Goal: Task Accomplishment & Management: Manage account settings

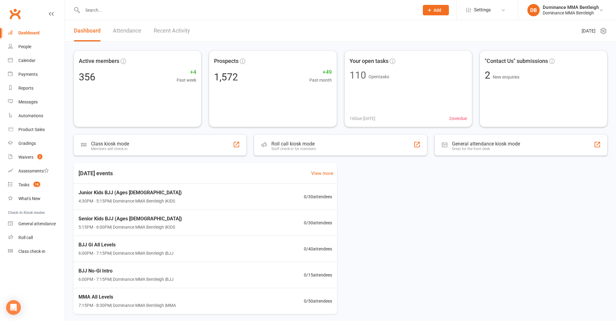
click at [34, 78] on link "Payments" at bounding box center [36, 74] width 57 height 14
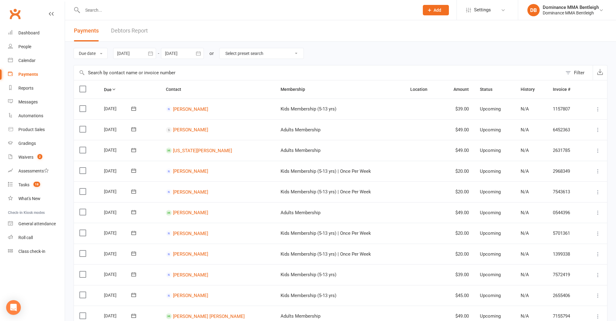
click at [128, 31] on link "Debtors Report" at bounding box center [129, 30] width 37 height 21
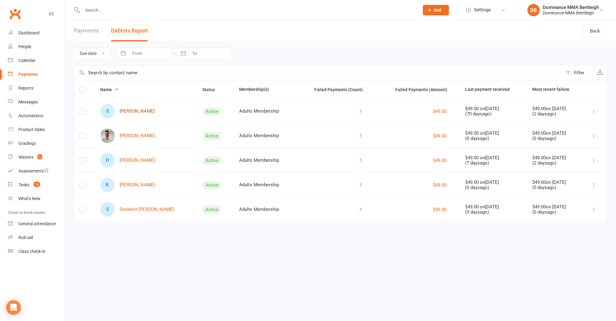
click at [123, 112] on link "S [PERSON_NAME]" at bounding box center [127, 111] width 55 height 14
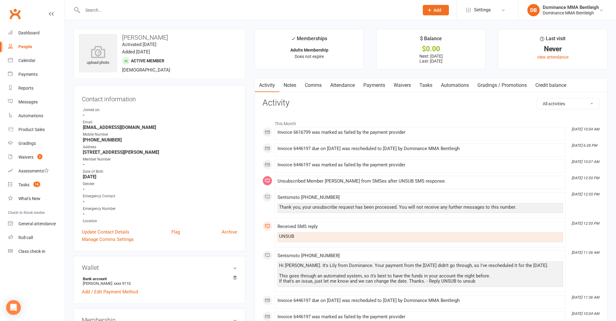
click at [370, 83] on link "Payments" at bounding box center [374, 85] width 30 height 14
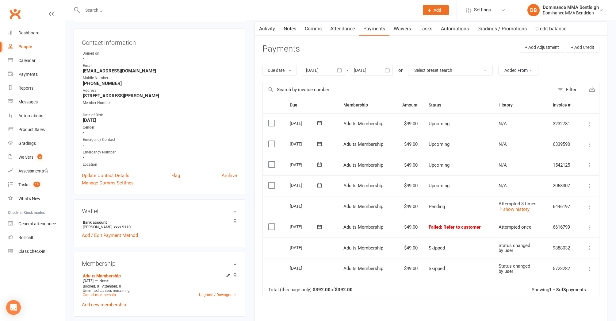
scroll to position [59, 0]
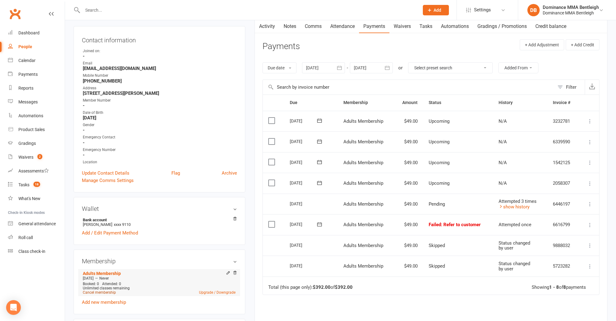
click at [105, 292] on link "Cancel membership" at bounding box center [99, 292] width 33 height 4
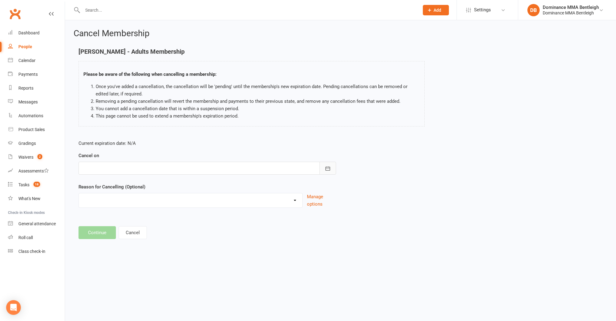
click at [333, 167] on button "button" at bounding box center [327, 167] width 17 height 13
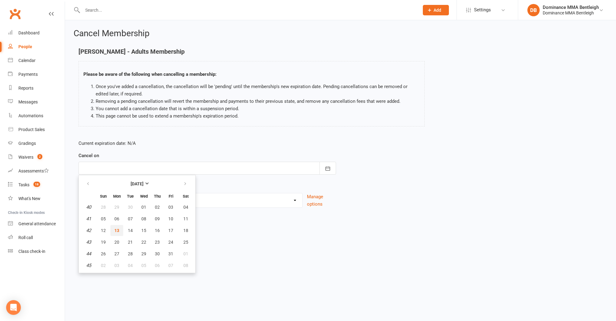
scroll to position [0, 0]
click at [117, 230] on span "13" at bounding box center [116, 230] width 5 height 5
type input "[DATE]"
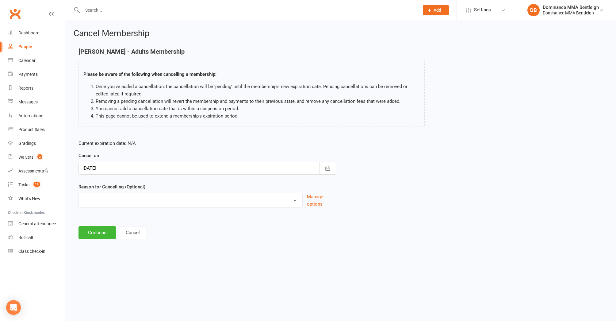
scroll to position [0, 0]
select select "2"
click at [140, 232] on input at bounding box center [206, 232] width 257 height 13
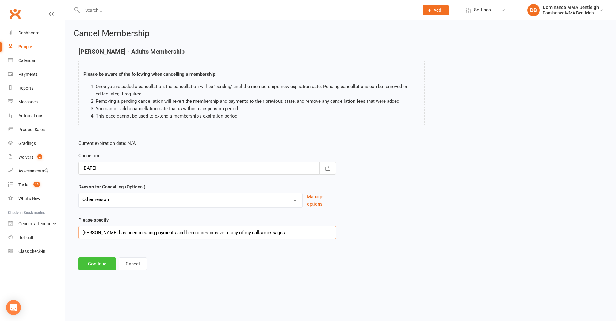
type input "[PERSON_NAME] has been missing payments and been unresponsive to any of my call…"
click at [104, 266] on button "Continue" at bounding box center [96, 263] width 37 height 13
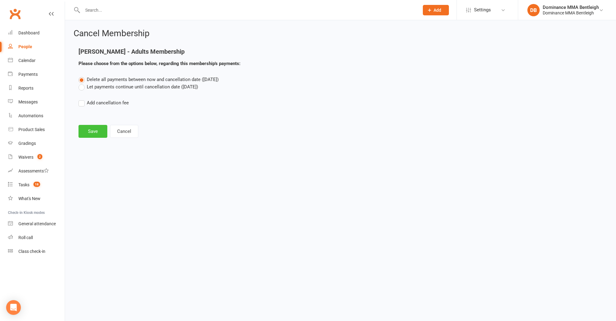
click at [101, 130] on button "Save" at bounding box center [92, 131] width 29 height 13
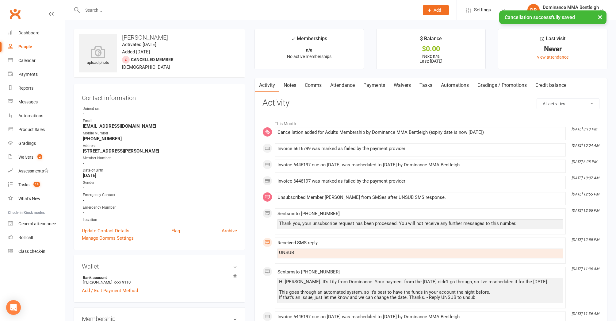
scroll to position [0, 0]
click at [377, 88] on link "Payments" at bounding box center [374, 85] width 30 height 14
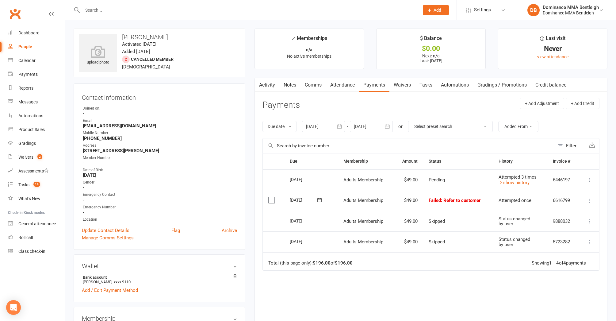
click at [592, 180] on icon at bounding box center [590, 180] width 6 height 6
click at [590, 179] on icon at bounding box center [590, 180] width 6 height 6
click at [33, 75] on div "Payments" at bounding box center [27, 74] width 19 height 5
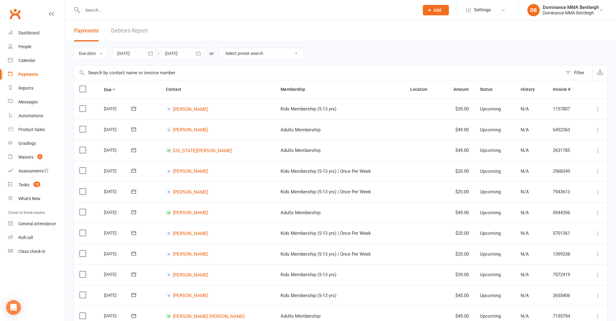
click at [135, 29] on link "Debtors Report" at bounding box center [129, 30] width 37 height 21
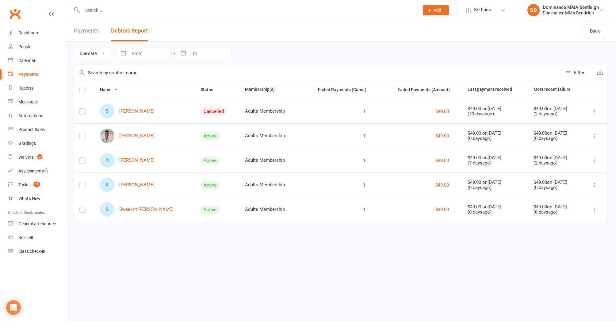
click at [135, 187] on link "K [PERSON_NAME]" at bounding box center [127, 184] width 55 height 14
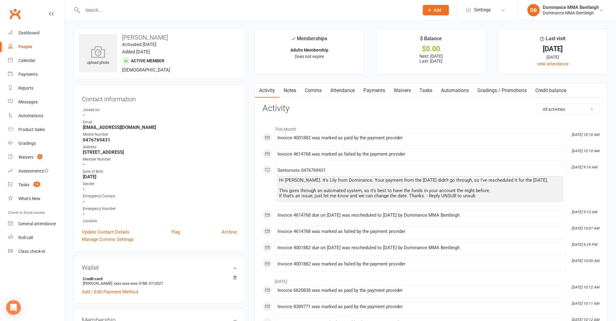
click at [384, 90] on link "Payments" at bounding box center [374, 90] width 30 height 14
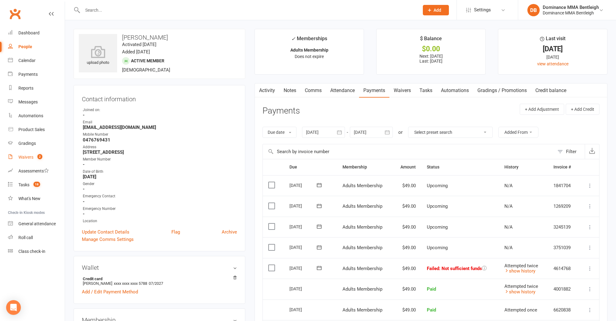
click at [33, 157] on div "Waivers" at bounding box center [25, 156] width 15 height 5
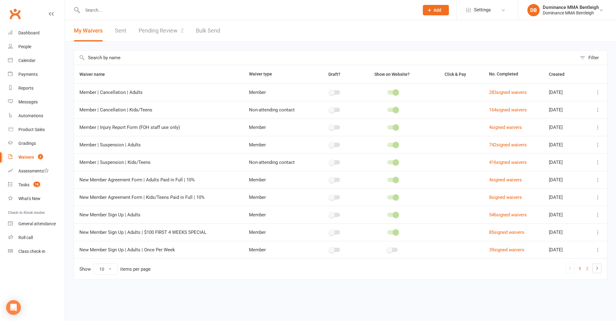
click at [32, 73] on div "Payments" at bounding box center [27, 74] width 19 height 5
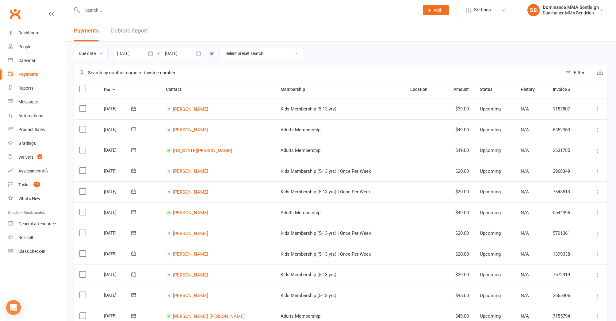
click at [144, 30] on link "Debtors Report" at bounding box center [129, 30] width 37 height 21
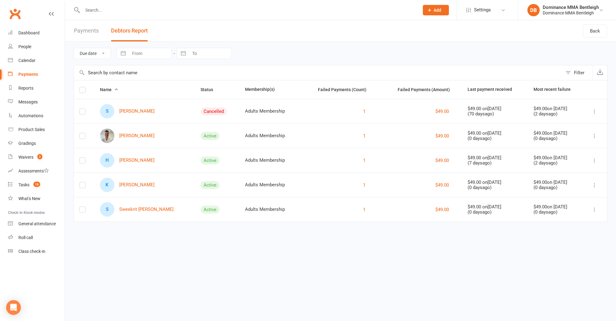
click at [137, 211] on link "S Sweekrit [PERSON_NAME]" at bounding box center [137, 209] width 74 height 14
click at [0, 0] on div "Loading" at bounding box center [0, 0] width 0 height 0
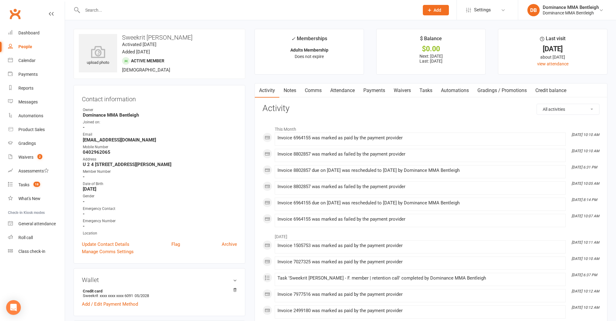
click at [384, 94] on link "Payments" at bounding box center [374, 90] width 30 height 14
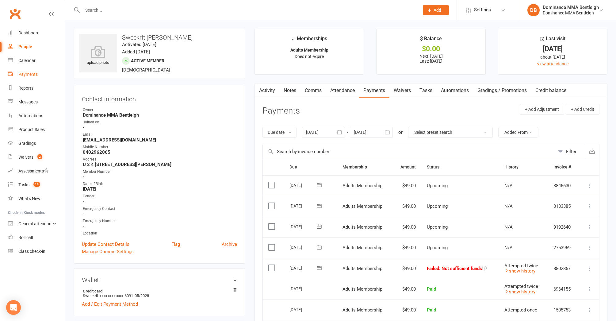
click at [32, 74] on div "Payments" at bounding box center [27, 74] width 19 height 5
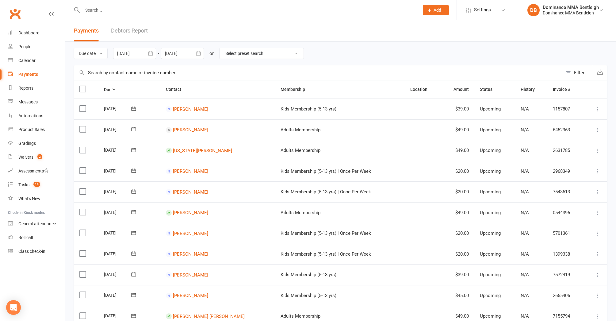
click at [134, 29] on link "Debtors Report" at bounding box center [129, 30] width 37 height 21
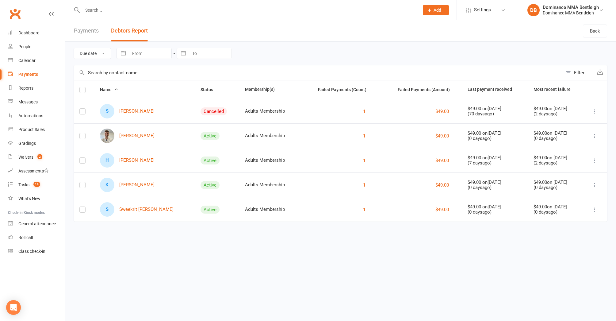
click at [135, 16] on div at bounding box center [244, 10] width 341 height 20
click at [136, 14] on input "text" at bounding box center [248, 10] width 334 height 9
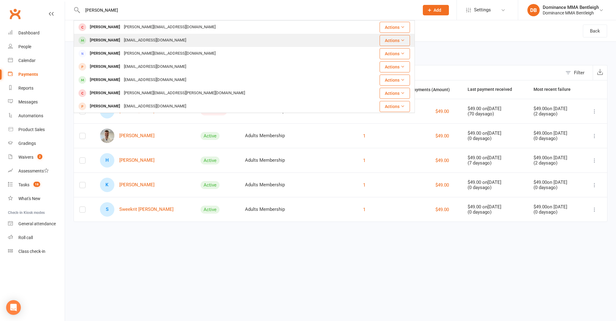
type input "[PERSON_NAME]"
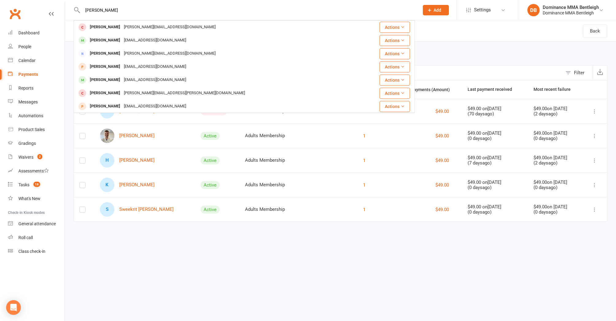
click at [122, 40] on div "[PERSON_NAME]" at bounding box center [105, 40] width 34 height 9
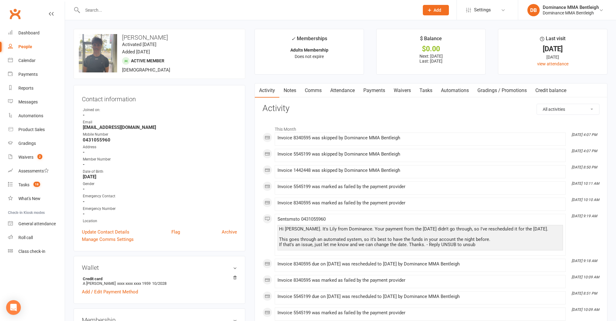
click at [378, 92] on link "Payments" at bounding box center [374, 90] width 30 height 14
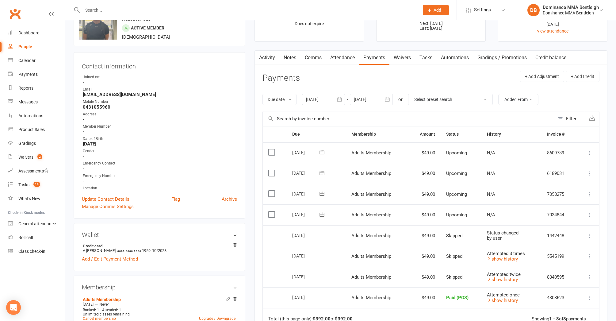
scroll to position [33, 0]
click at [22, 78] on link "Payments" at bounding box center [36, 74] width 57 height 14
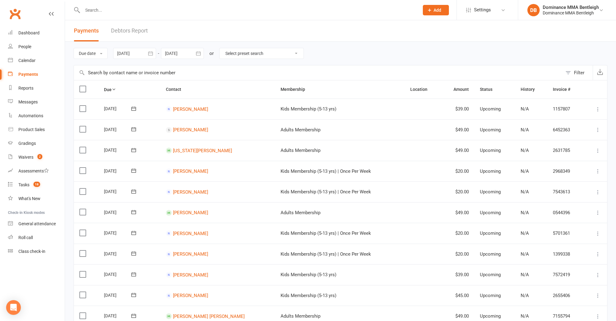
click at [127, 32] on link "Debtors Report" at bounding box center [129, 30] width 37 height 21
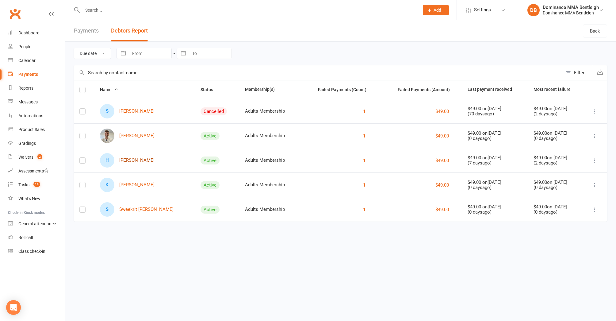
click at [148, 158] on link "H [PERSON_NAME]" at bounding box center [127, 160] width 55 height 14
click at [0, 0] on div "Loading" at bounding box center [0, 0] width 0 height 0
click at [130, 136] on link "[PERSON_NAME]" at bounding box center [127, 135] width 55 height 14
click at [126, 133] on link "[PERSON_NAME]" at bounding box center [127, 135] width 55 height 14
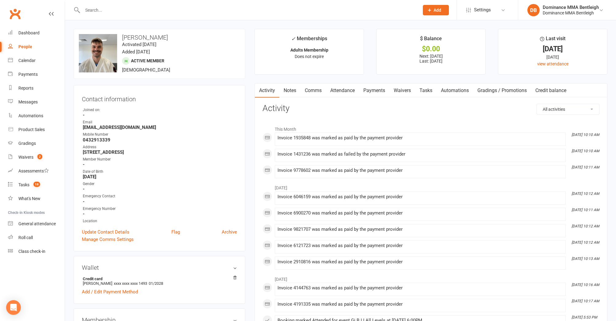
click at [367, 88] on link "Payments" at bounding box center [374, 90] width 30 height 14
click at [0, 0] on div "Loading" at bounding box center [0, 0] width 0 height 0
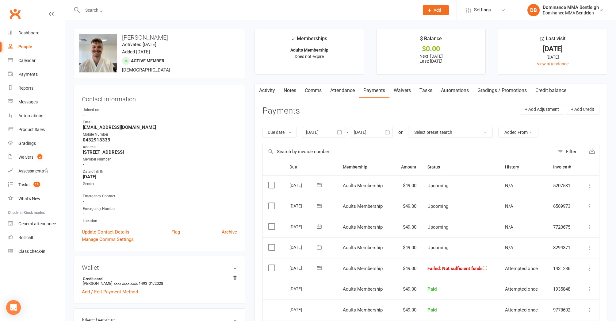
click at [319, 268] on icon at bounding box center [319, 267] width 5 height 4
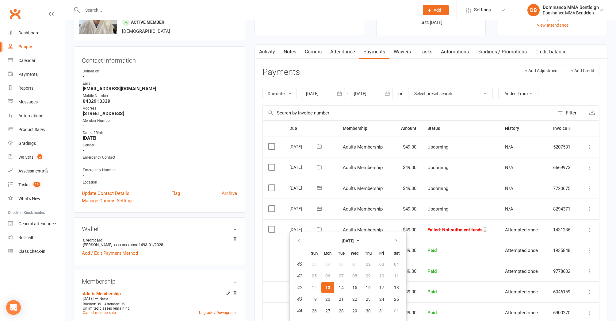
scroll to position [39, 0]
click at [355, 286] on span "15" at bounding box center [354, 286] width 5 height 5
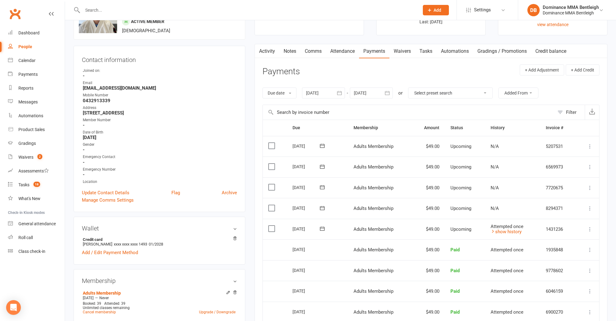
click at [313, 52] on link "Comms" at bounding box center [312, 51] width 25 height 14
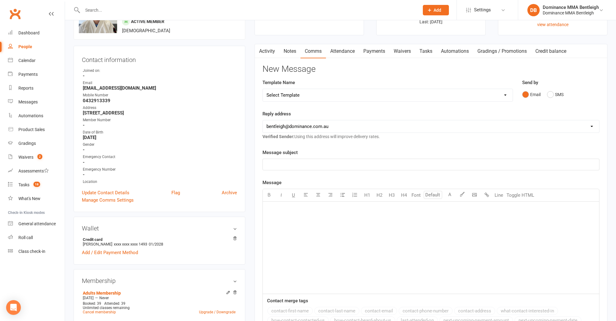
select select "10"
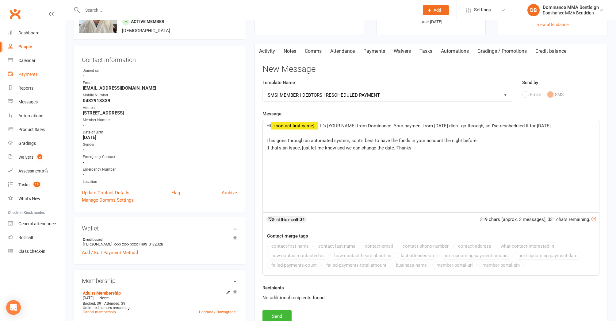
click at [35, 76] on div "Payments" at bounding box center [27, 74] width 19 height 5
drag, startPoint x: 35, startPoint y: 76, endPoint x: 32, endPoint y: 79, distance: 3.9
click at [0, 0] on div "Loading" at bounding box center [0, 0] width 0 height 0
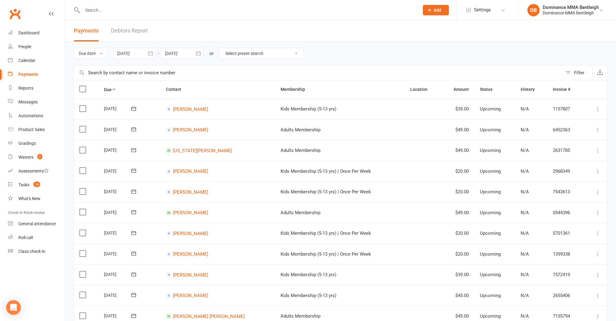
click at [144, 32] on link "Debtors Report" at bounding box center [129, 30] width 37 height 21
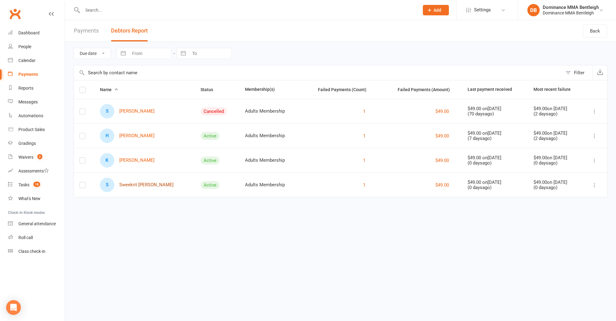
click at [151, 182] on link "S Sweekrit [PERSON_NAME]" at bounding box center [137, 184] width 74 height 14
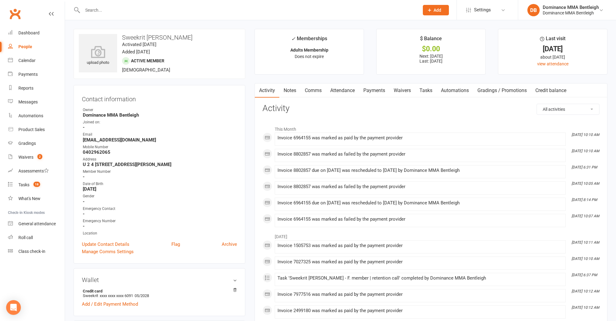
click at [371, 89] on link "Payments" at bounding box center [374, 90] width 30 height 14
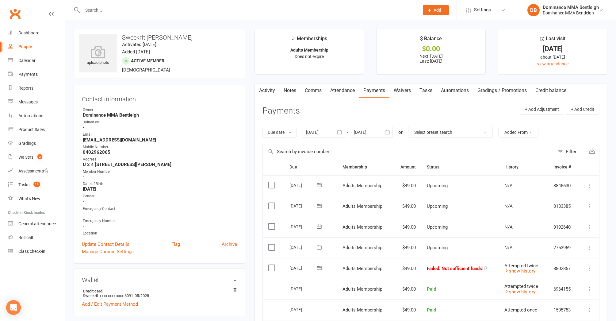
click at [319, 268] on icon at bounding box center [319, 267] width 6 height 6
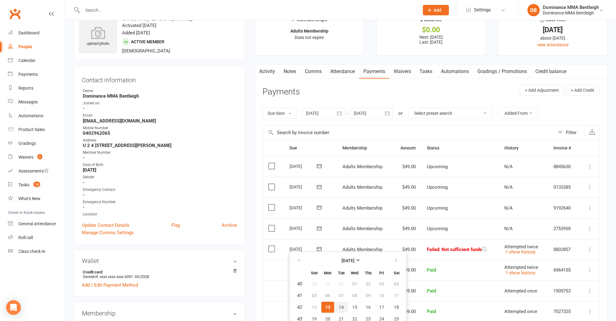
scroll to position [20, 0]
click at [343, 306] on span "14" at bounding box center [341, 305] width 5 height 5
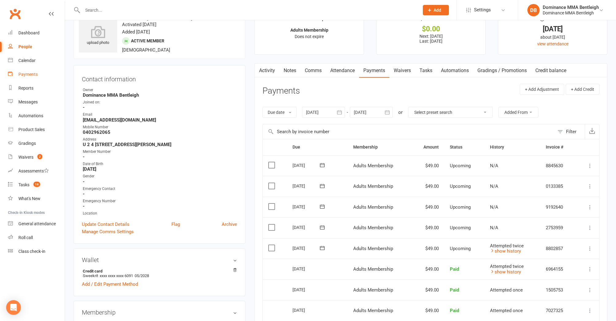
click at [24, 74] on div "Payments" at bounding box center [27, 74] width 19 height 5
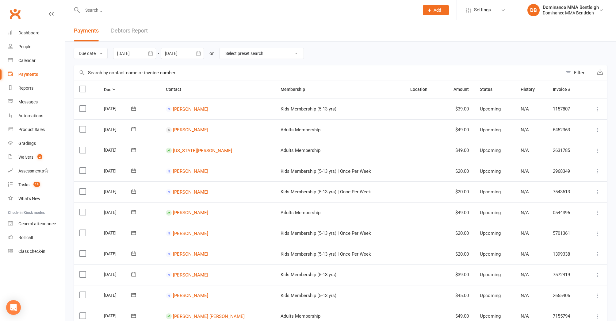
click at [126, 41] on link "Debtors Report" at bounding box center [129, 30] width 37 height 21
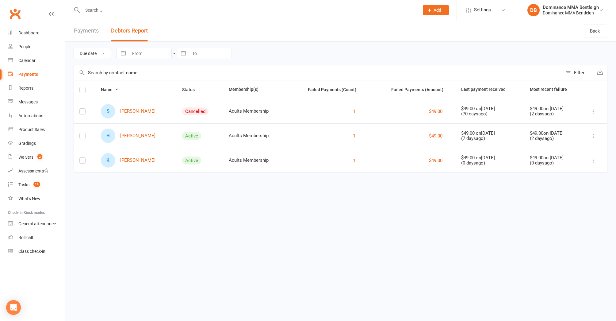
drag, startPoint x: 140, startPoint y: 158, endPoint x: 136, endPoint y: 161, distance: 5.0
click at [139, 158] on link "K [PERSON_NAME]" at bounding box center [128, 160] width 55 height 14
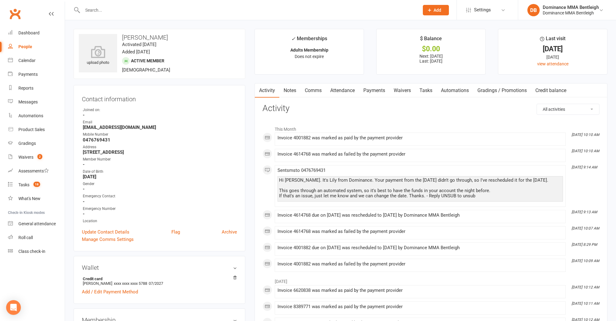
click at [382, 91] on link "Payments" at bounding box center [374, 90] width 30 height 14
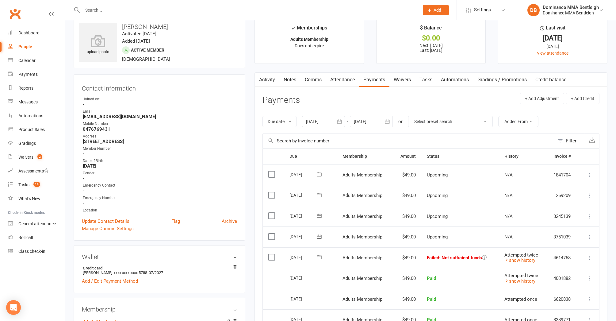
scroll to position [14, 0]
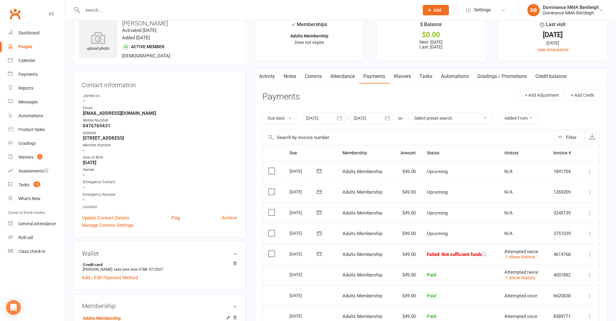
click at [320, 252] on icon at bounding box center [319, 253] width 5 height 4
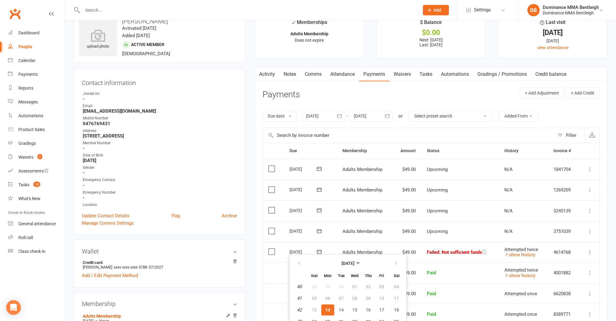
scroll to position [16, 0]
click at [383, 311] on span "17" at bounding box center [381, 309] width 5 height 5
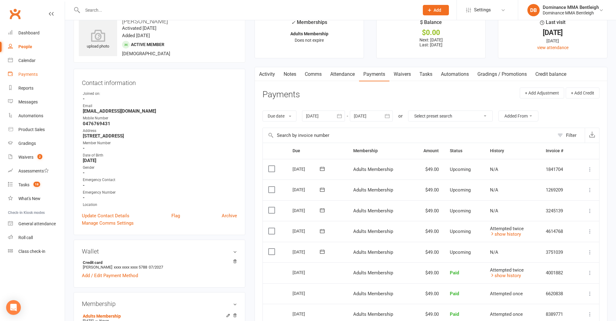
click at [32, 74] on div "Payments" at bounding box center [27, 74] width 19 height 5
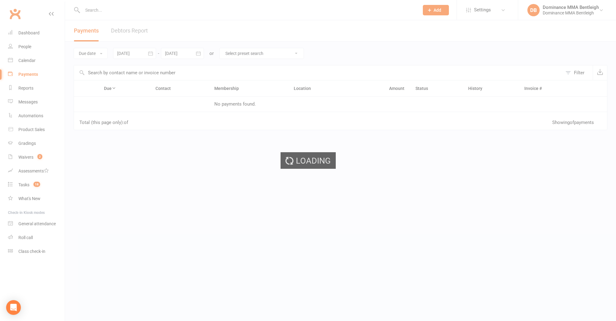
click at [32, 74] on div "Loading" at bounding box center [308, 160] width 616 height 321
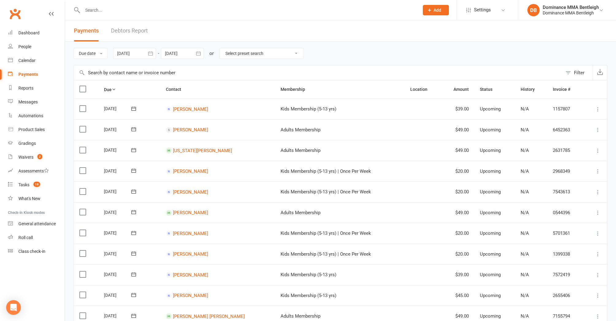
click at [139, 32] on link "Debtors Report" at bounding box center [129, 30] width 37 height 21
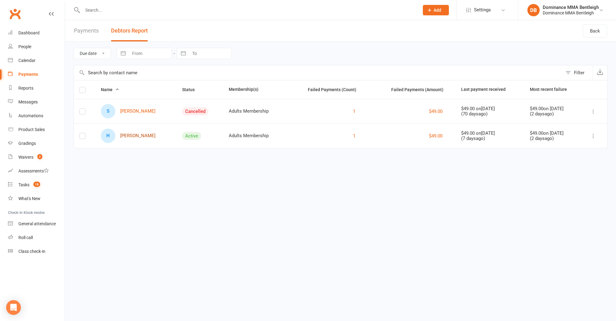
click at [138, 136] on link "H [PERSON_NAME]" at bounding box center [128, 135] width 55 height 14
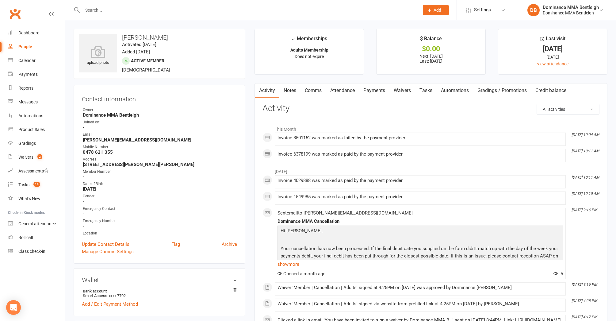
click at [377, 93] on link "Payments" at bounding box center [374, 90] width 30 height 14
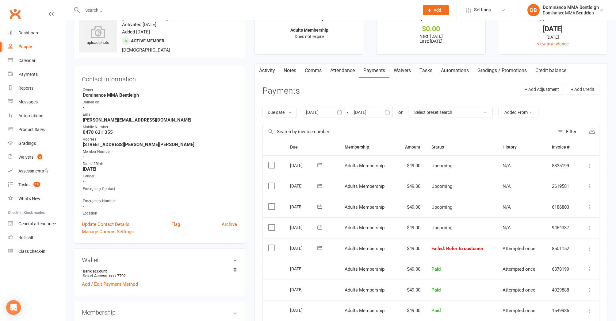
scroll to position [21, 0]
click at [278, 67] on link "Activity" at bounding box center [267, 69] width 25 height 14
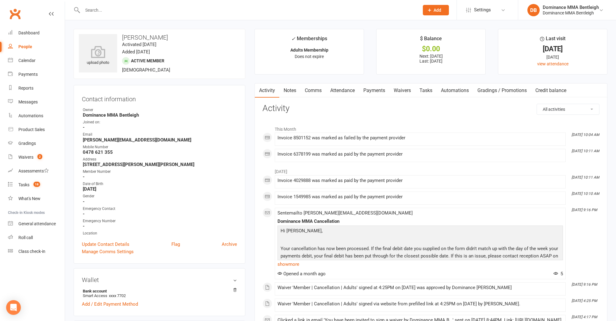
drag, startPoint x: 373, startPoint y: 87, endPoint x: 376, endPoint y: 92, distance: 5.9
click at [373, 87] on link "Payments" at bounding box center [374, 90] width 30 height 14
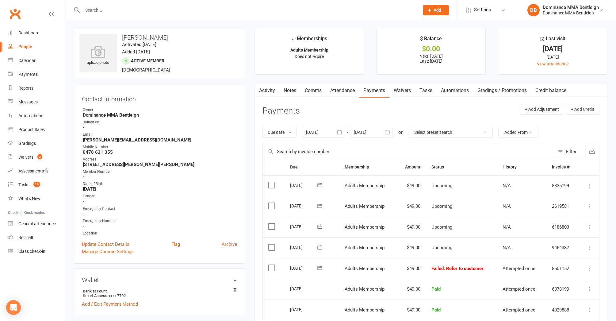
click at [586, 268] on button at bounding box center [589, 267] width 7 height 7
click at [557, 312] on link "Skip" at bounding box center [562, 317] width 61 height 12
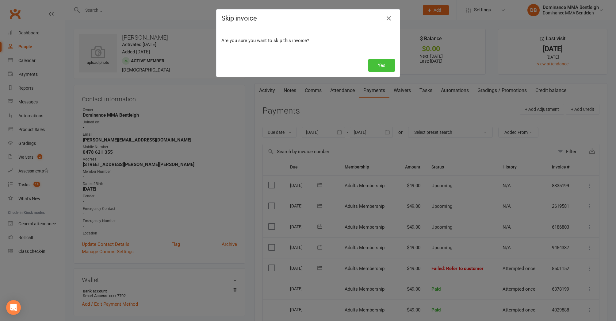
click at [388, 66] on button "Yes" at bounding box center [381, 65] width 27 height 13
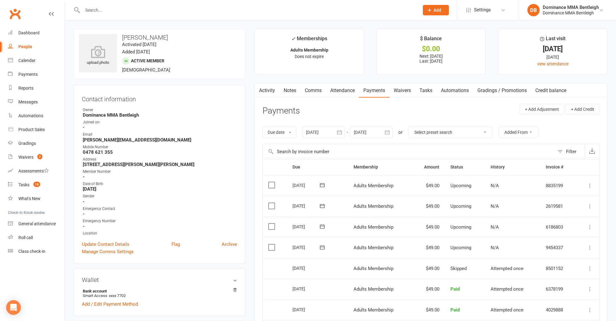
click at [272, 92] on link "Activity" at bounding box center [267, 90] width 25 height 14
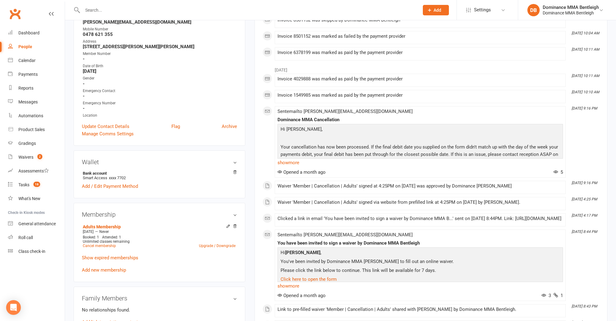
scroll to position [120, 0]
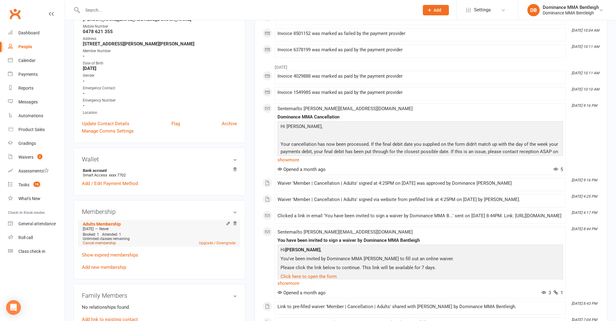
click at [104, 245] on link "Cancel membership" at bounding box center [99, 243] width 33 height 4
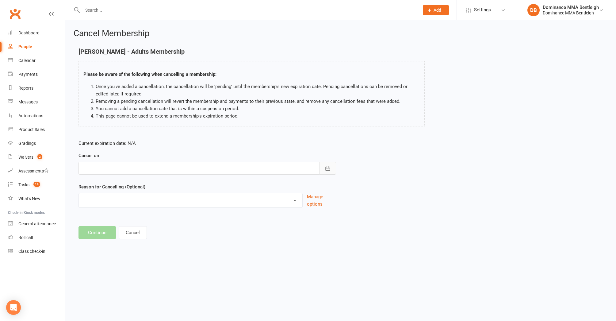
click at [328, 168] on icon "button" at bounding box center [328, 168] width 6 height 6
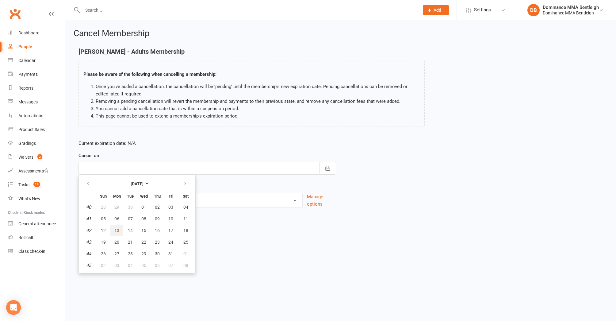
click at [116, 229] on span "13" at bounding box center [116, 230] width 5 height 5
type input "[DATE]"
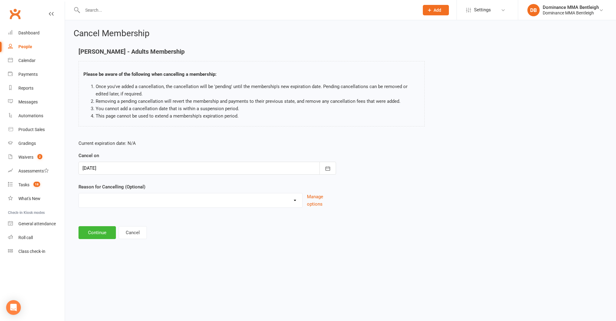
drag, startPoint x: 137, startPoint y: 207, endPoint x: 143, endPoint y: 201, distance: 8.0
click at [137, 206] on div "Holiday Injury Other reason" at bounding box center [190, 200] width 224 height 15
select select "2"
click at [105, 259] on button "Continue" at bounding box center [96, 263] width 37 height 13
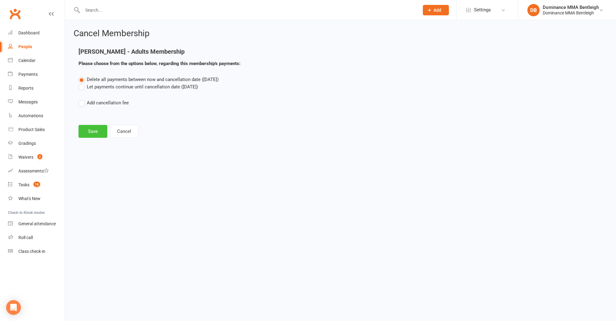
click at [96, 130] on button "Save" at bounding box center [92, 131] width 29 height 13
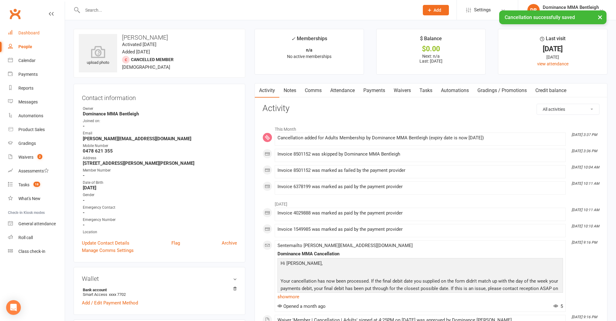
click at [36, 36] on link "Dashboard" at bounding box center [36, 33] width 57 height 14
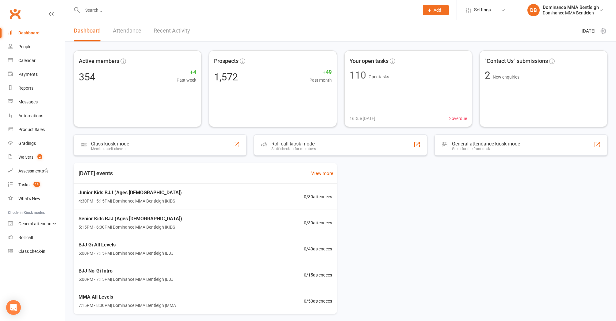
click at [34, 72] on div "Payments" at bounding box center [27, 74] width 19 height 5
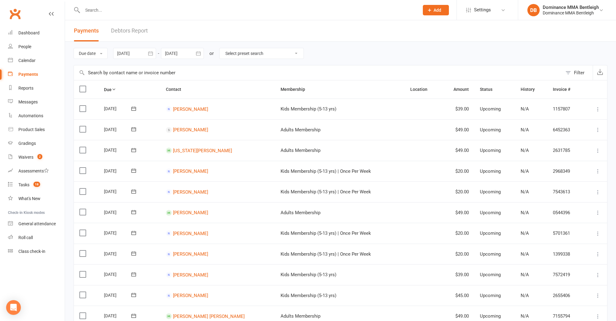
click at [121, 28] on link "Debtors Report" at bounding box center [129, 30] width 37 height 21
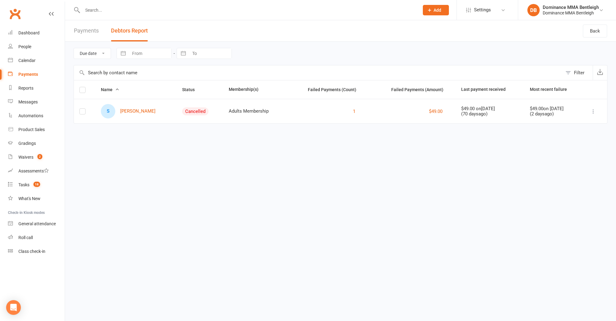
scroll to position [0, 0]
click at [25, 156] on div "Waivers" at bounding box center [25, 156] width 15 height 5
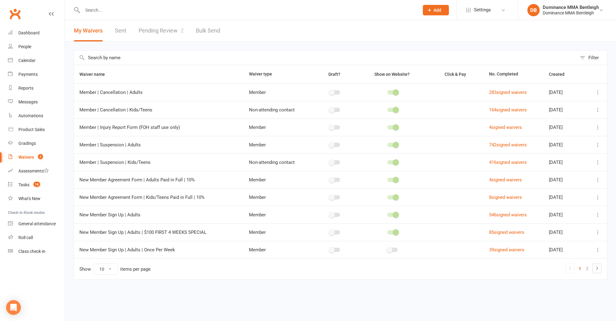
click at [161, 32] on link "Pending Review 2" at bounding box center [161, 30] width 45 height 21
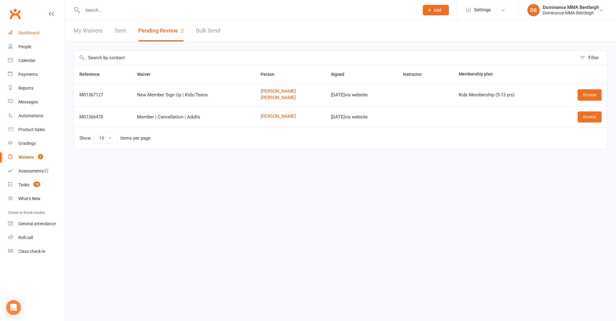
click at [26, 31] on div "Dashboard" at bounding box center [28, 32] width 21 height 5
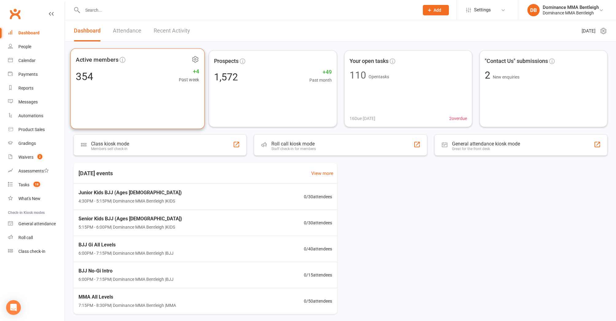
click at [136, 70] on div "354 +4 Past week" at bounding box center [137, 76] width 123 height 14
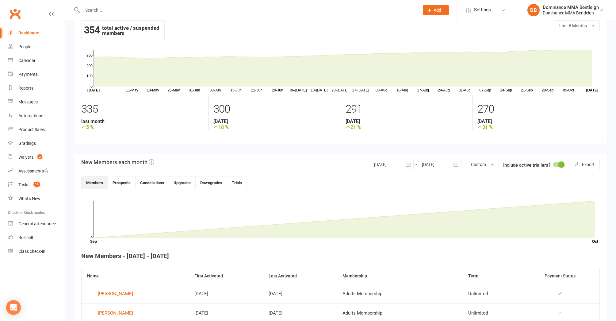
scroll to position [13, 0]
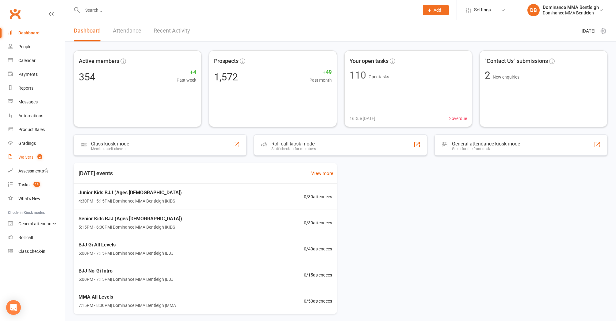
click at [23, 158] on div "Waivers" at bounding box center [25, 156] width 15 height 5
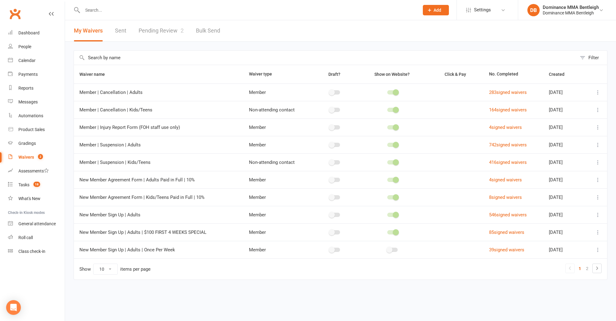
click at [160, 32] on link "Pending Review 2" at bounding box center [161, 30] width 45 height 21
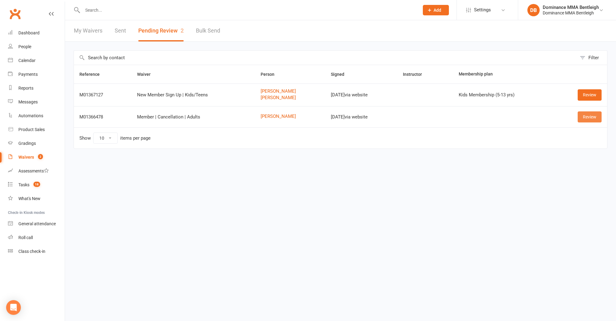
click at [588, 115] on link "Review" at bounding box center [589, 116] width 24 height 11
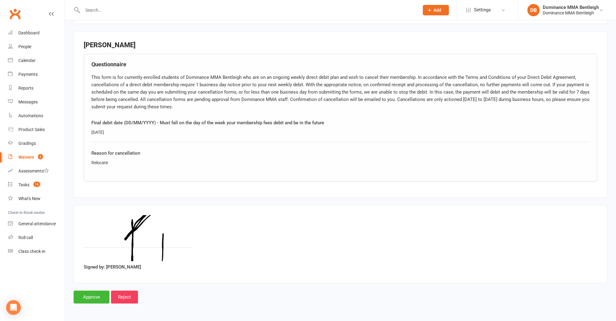
scroll to position [274, 0]
click at [92, 291] on input "Approve" at bounding box center [92, 296] width 36 height 13
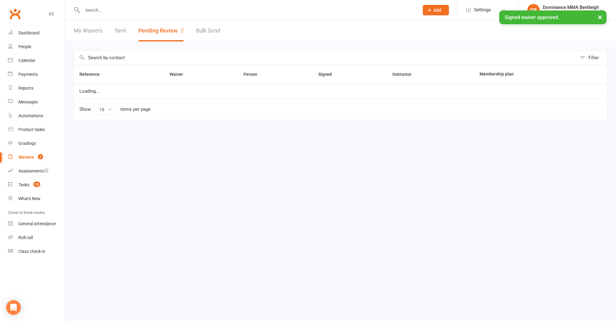
click at [144, 9] on input "text" at bounding box center [248, 10] width 334 height 9
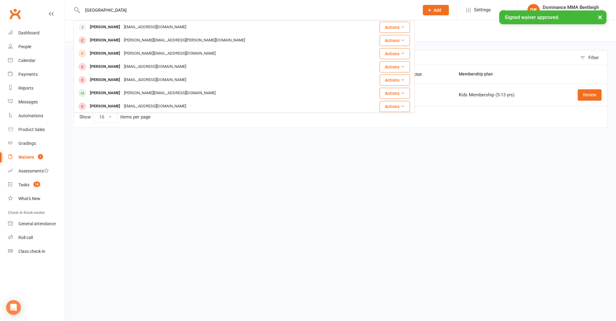
type input "[GEOGRAPHIC_DATA]"
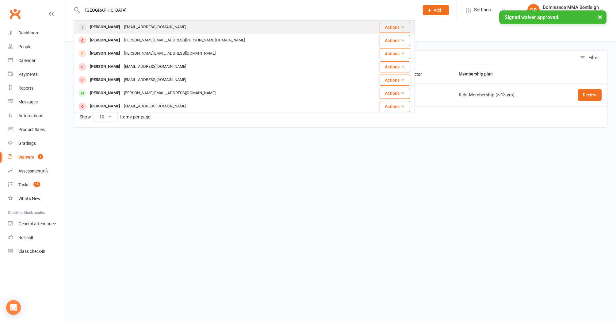
drag, startPoint x: 144, startPoint y: 9, endPoint x: 140, endPoint y: 26, distance: 17.6
click at [140, 26] on div "[EMAIL_ADDRESS][DOMAIN_NAME]" at bounding box center [155, 27] width 66 height 9
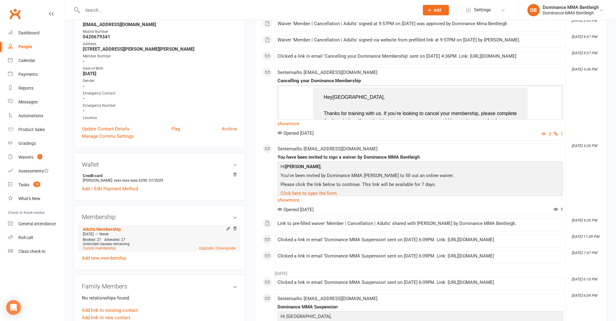
scroll to position [170, 0]
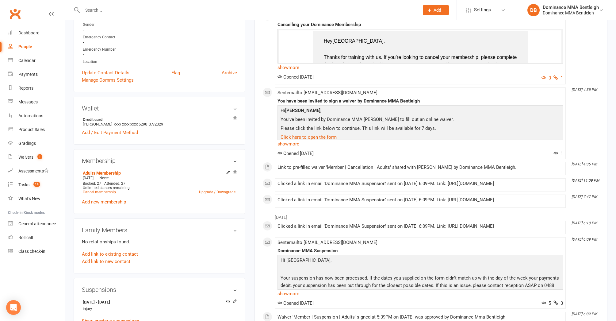
click at [104, 193] on link "Cancel membership" at bounding box center [99, 192] width 33 height 4
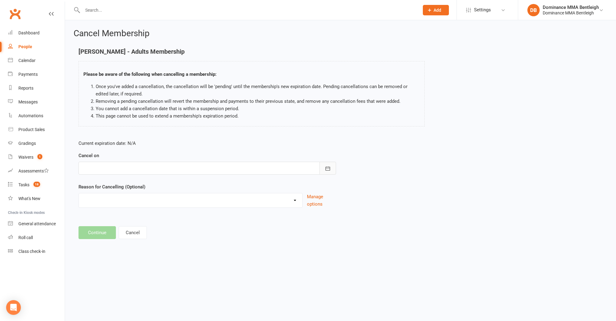
click at [326, 166] on icon "button" at bounding box center [328, 168] width 6 height 6
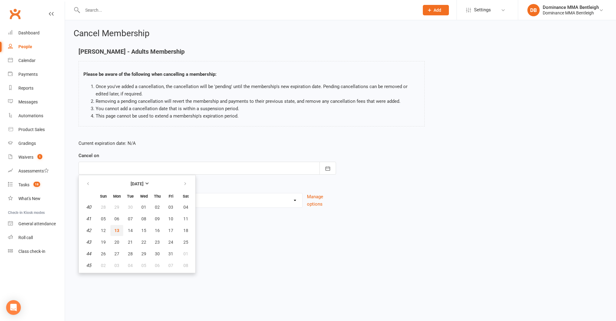
drag, startPoint x: 117, startPoint y: 234, endPoint x: 125, endPoint y: 230, distance: 8.6
click at [117, 233] on button "13" at bounding box center [116, 230] width 13 height 11
type input "[DATE]"
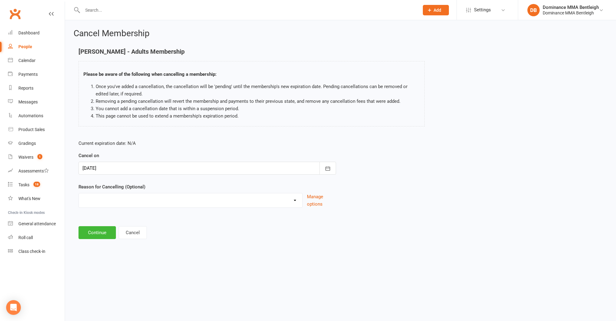
select select "2"
click at [123, 230] on input at bounding box center [206, 232] width 257 height 13
type input "moving"
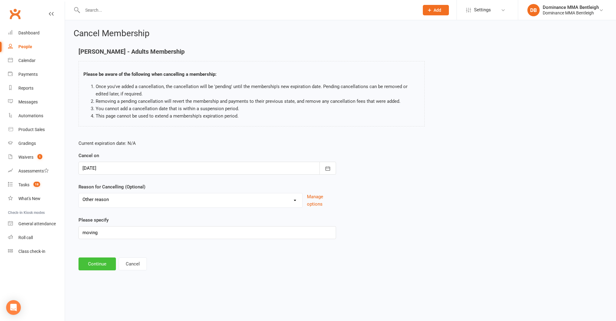
click at [102, 259] on button "Continue" at bounding box center [96, 263] width 37 height 13
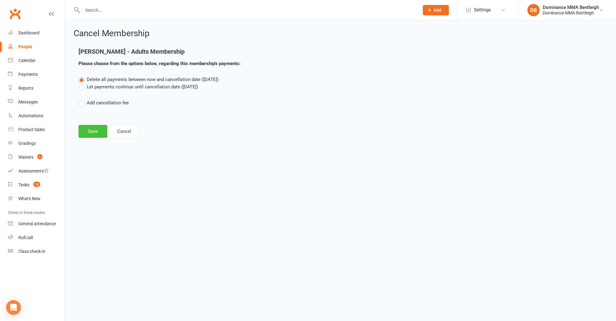
click at [94, 132] on button "Save" at bounding box center [92, 131] width 29 height 13
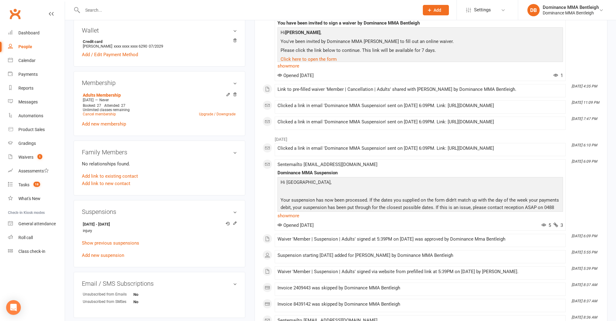
scroll to position [248, 0]
click at [235, 222] on icon at bounding box center [235, 222] width 3 height 3
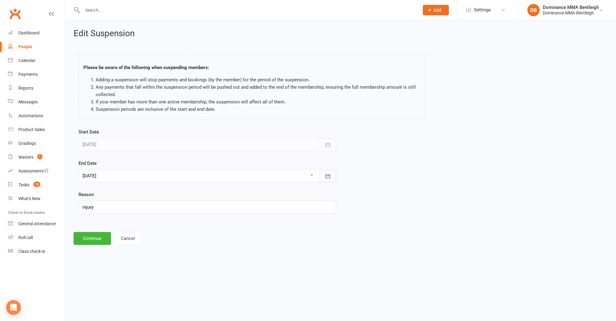
click at [324, 175] on button "button" at bounding box center [327, 175] width 17 height 13
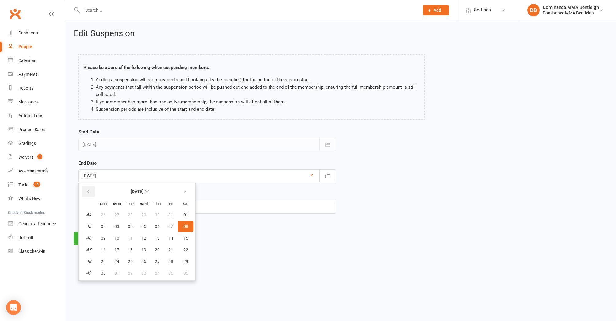
click at [88, 192] on icon "button" at bounding box center [88, 191] width 4 height 5
click at [114, 236] on span "13" at bounding box center [116, 237] width 5 height 5
type input "[DATE]"
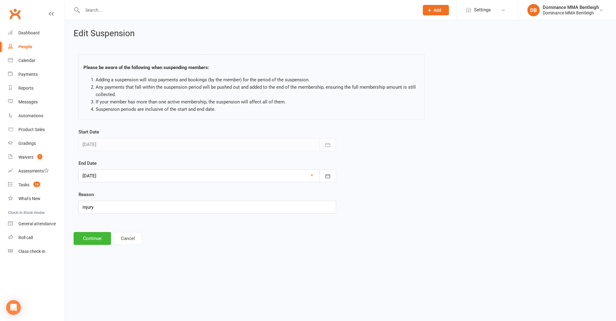
click at [97, 238] on button "Continue" at bounding box center [92, 238] width 37 height 13
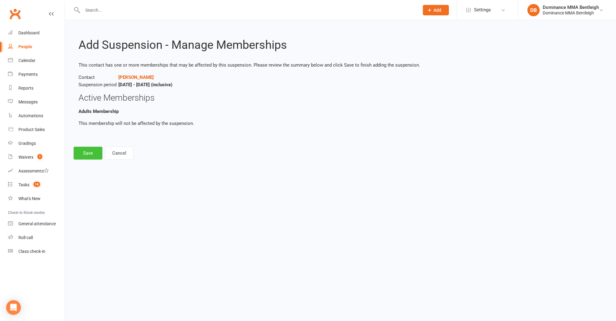
click at [93, 154] on button "Save" at bounding box center [88, 152] width 29 height 13
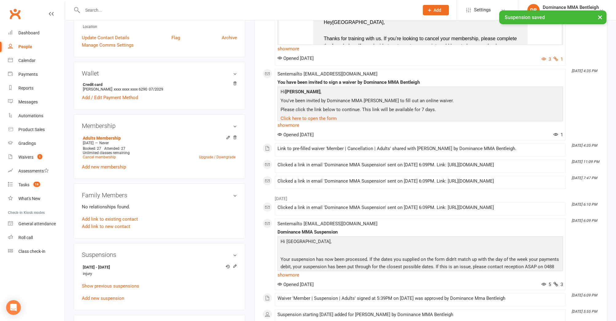
scroll to position [228, 0]
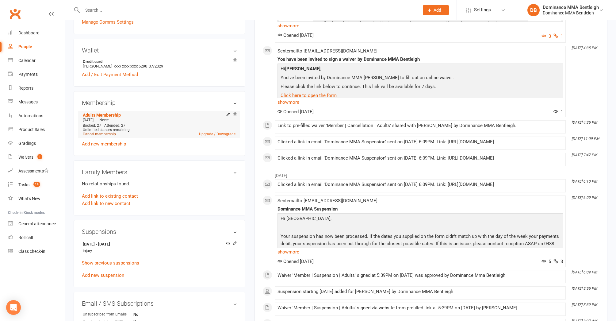
click at [108, 133] on link "Cancel membership" at bounding box center [99, 134] width 33 height 4
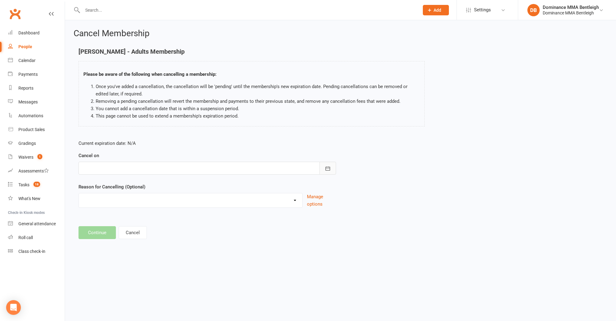
click at [320, 167] on button "button" at bounding box center [327, 167] width 17 height 13
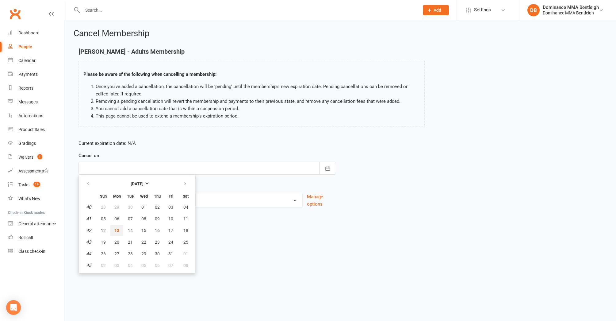
click at [119, 227] on button "13" at bounding box center [116, 230] width 13 height 11
type input "[DATE]"
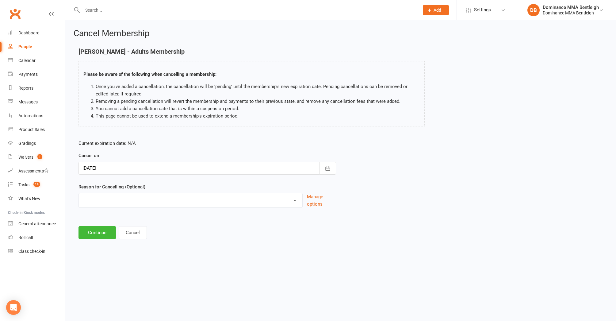
select select "2"
click at [116, 233] on input at bounding box center [206, 232] width 257 height 13
type input "moving"
click at [97, 265] on button "Continue" at bounding box center [96, 263] width 37 height 13
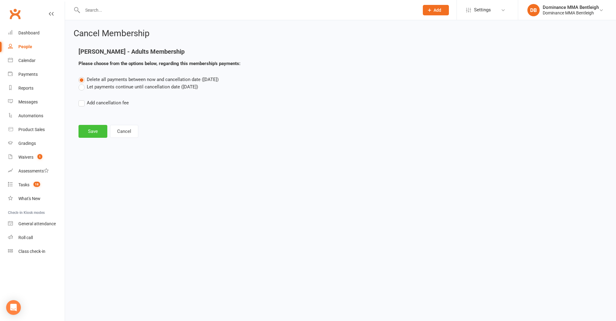
click at [96, 131] on button "Save" at bounding box center [92, 131] width 29 height 13
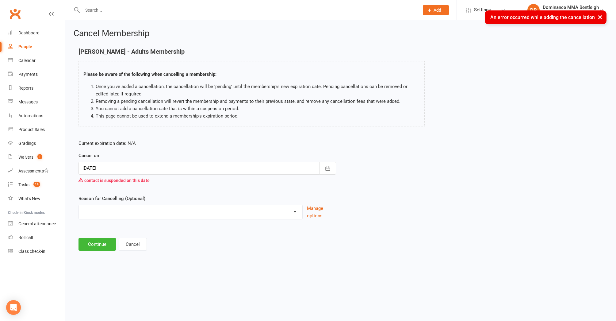
click at [247, 172] on div at bounding box center [206, 167] width 257 height 13
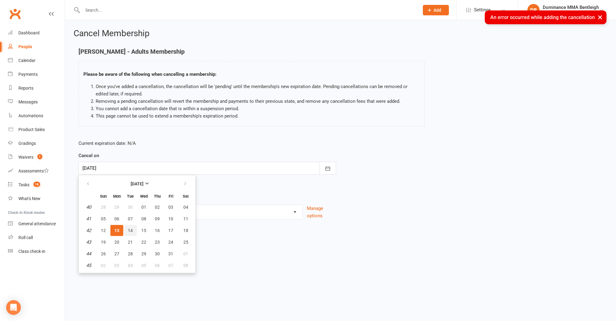
click at [129, 228] on span "14" at bounding box center [130, 230] width 5 height 5
type input "[DATE]"
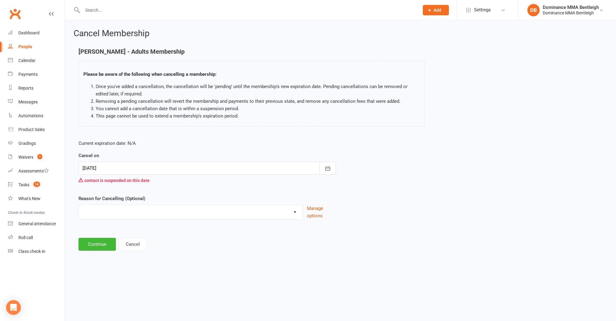
select select "2"
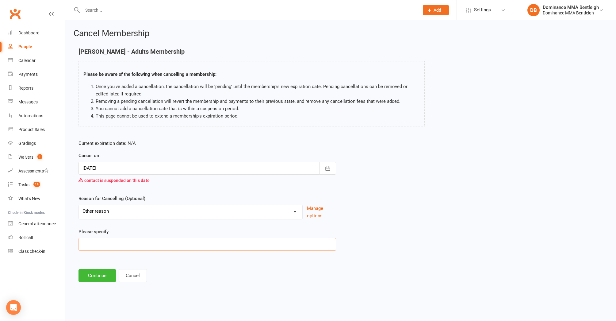
click at [125, 240] on input at bounding box center [206, 243] width 257 height 13
type input "moving"
click at [105, 275] on button "Continue" at bounding box center [96, 275] width 37 height 13
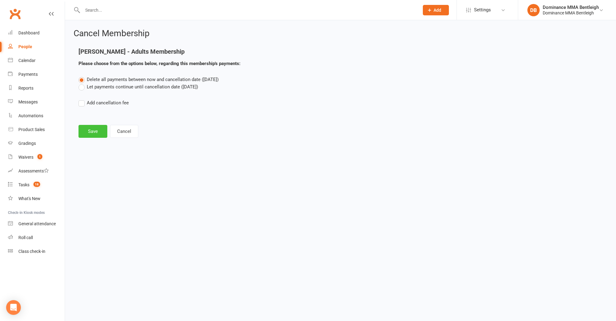
click at [91, 136] on button "Save" at bounding box center [92, 131] width 29 height 13
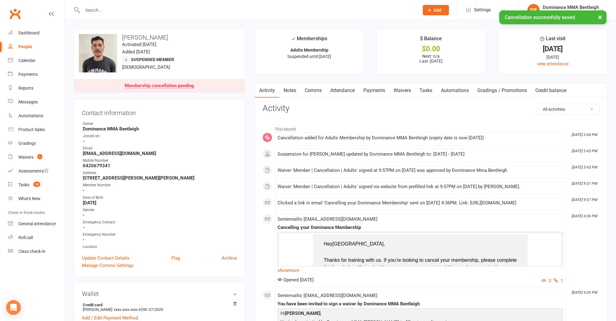
click at [382, 91] on link "Payments" at bounding box center [374, 90] width 30 height 14
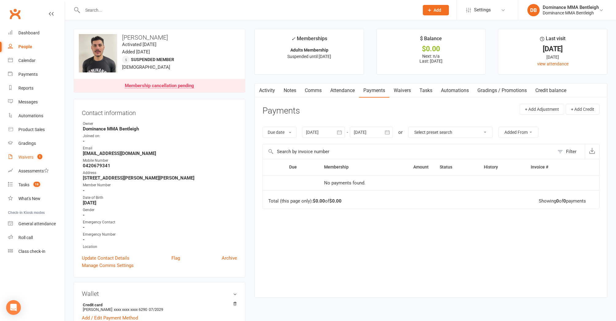
click at [28, 158] on div "Waivers" at bounding box center [25, 156] width 15 height 5
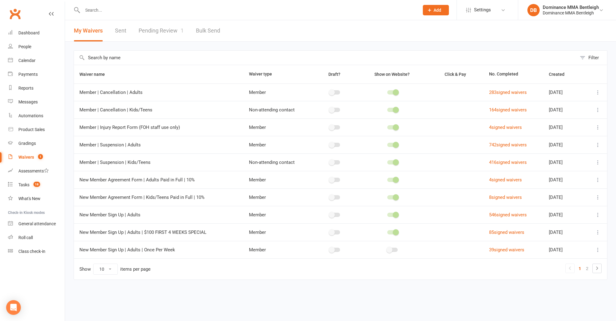
click at [165, 30] on link "Pending Review 1" at bounding box center [161, 30] width 45 height 21
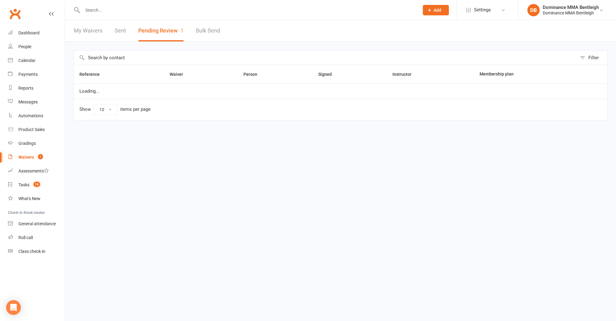
click at [165, 30] on button "Pending Review 1" at bounding box center [160, 30] width 45 height 21
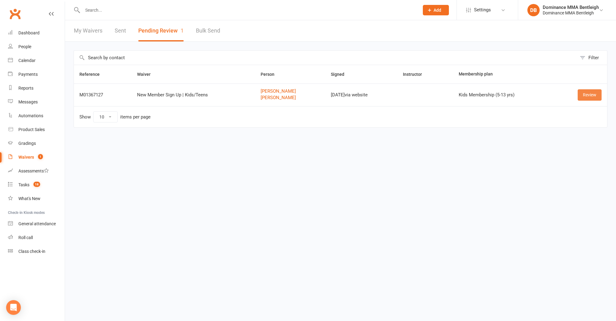
click at [587, 96] on link "Review" at bounding box center [589, 94] width 24 height 11
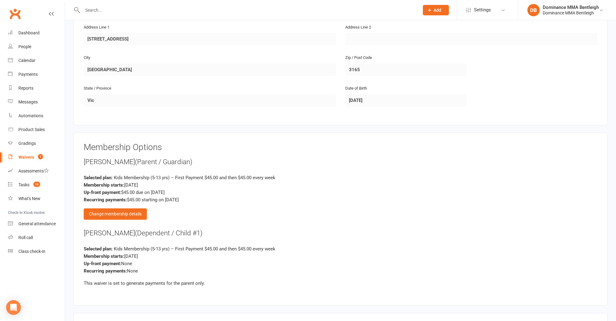
scroll to position [404, 0]
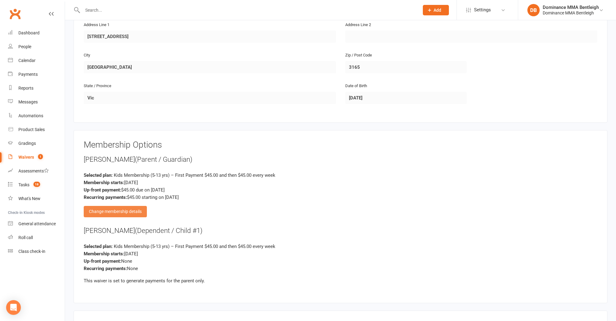
click at [135, 206] on div "Change membership details" at bounding box center [115, 211] width 63 height 11
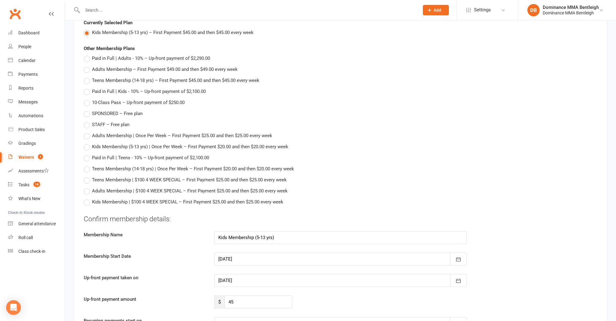
scroll to position [702, 0]
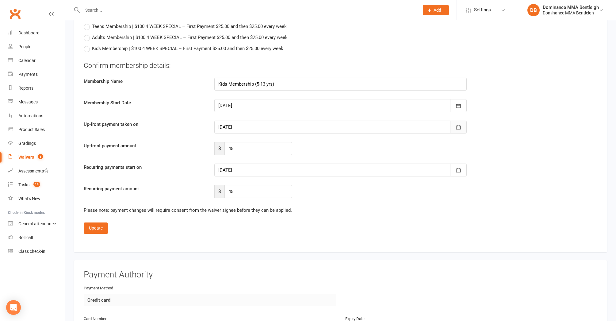
click at [454, 124] on button "button" at bounding box center [458, 126] width 17 height 13
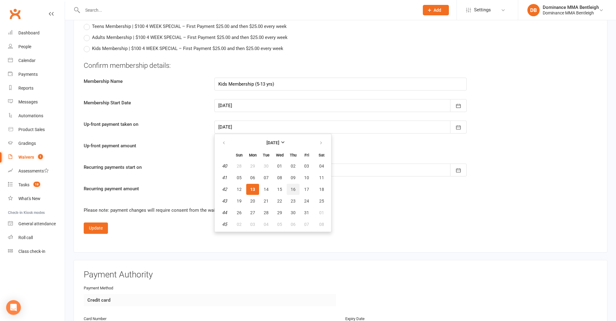
click at [293, 187] on span "16" at bounding box center [293, 189] width 5 height 5
type input "[DATE]"
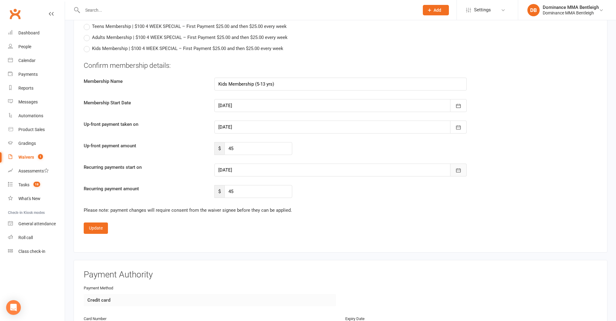
click at [459, 168] on icon "button" at bounding box center [458, 170] width 6 height 6
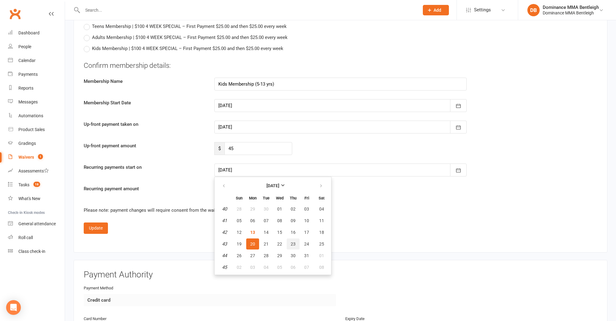
scroll to position [702, 0]
click at [293, 241] on span "23" at bounding box center [293, 243] width 5 height 5
type input "[DATE]"
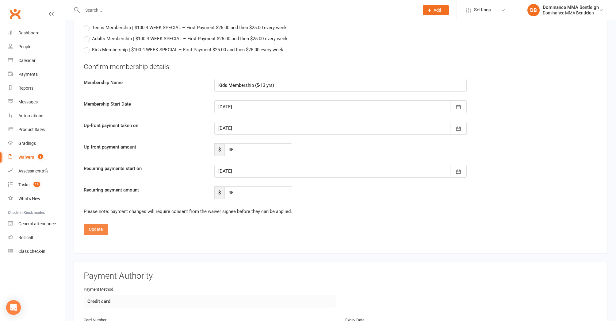
click at [102, 227] on button "Update" at bounding box center [96, 228] width 24 height 11
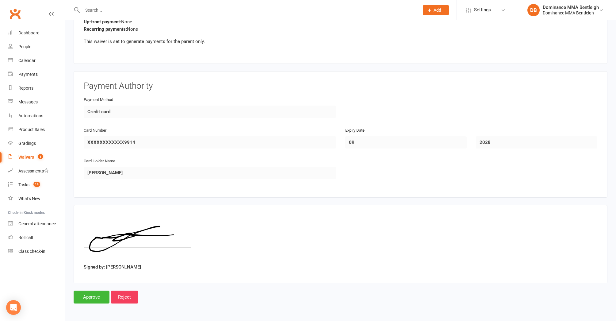
scroll to position [644, 0]
click at [98, 290] on input "Approve" at bounding box center [92, 296] width 36 height 13
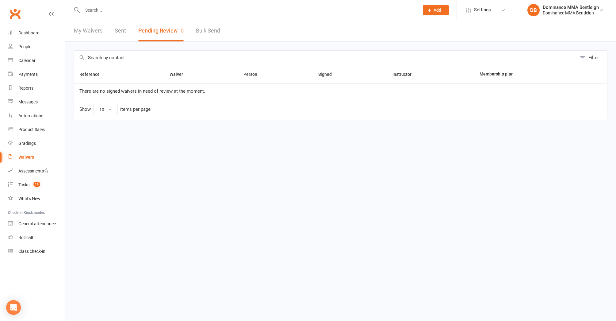
scroll to position [0, 0]
click at [121, 11] on input "text" at bounding box center [248, 10] width 334 height 9
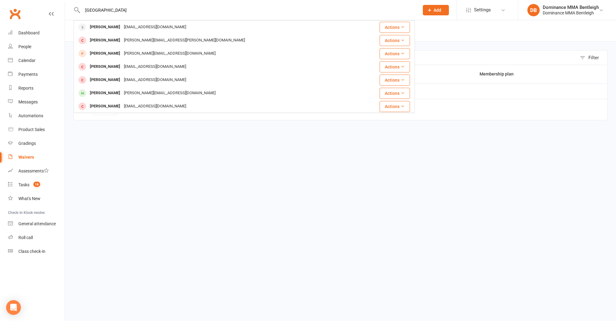
type input "[GEOGRAPHIC_DATA]"
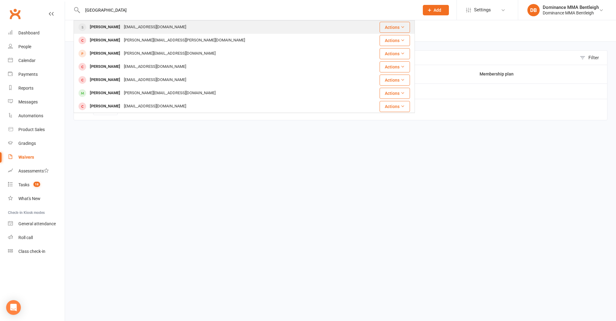
drag, startPoint x: 121, startPoint y: 11, endPoint x: 125, endPoint y: 28, distance: 18.3
click at [122, 28] on div "[PERSON_NAME]" at bounding box center [105, 27] width 34 height 9
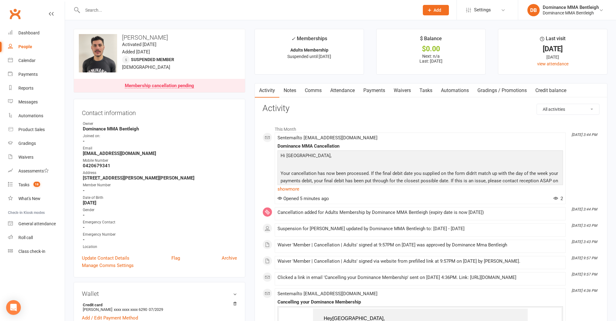
click at [379, 92] on link "Payments" at bounding box center [374, 90] width 30 height 14
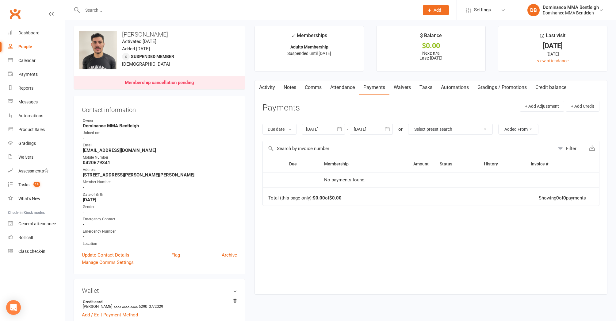
scroll to position [3, 0]
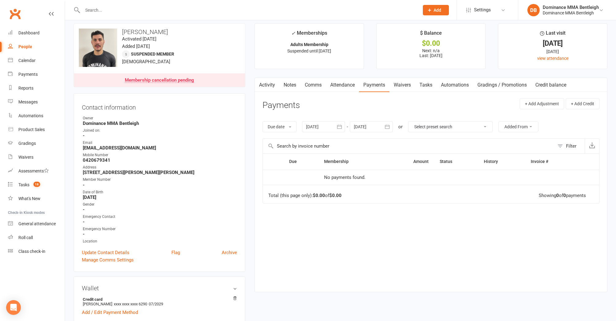
click at [344, 92] on link "Attendance" at bounding box center [342, 85] width 33 height 14
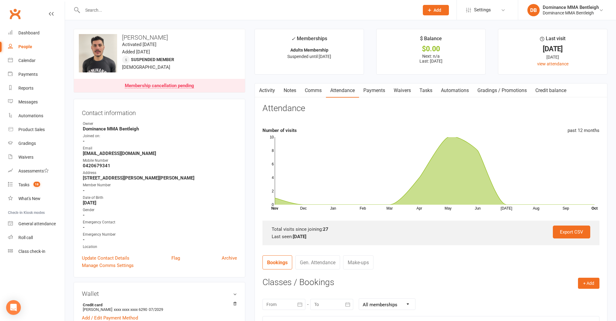
click at [388, 91] on link "Payments" at bounding box center [374, 90] width 30 height 14
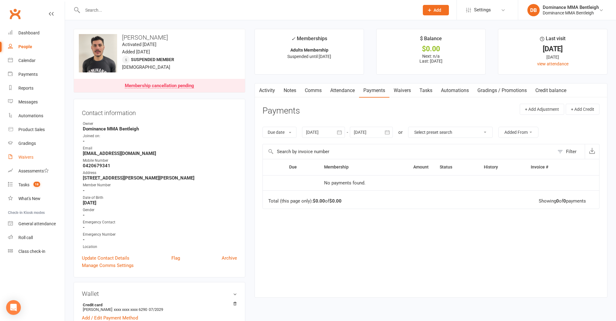
drag, startPoint x: 32, startPoint y: 157, endPoint x: 24, endPoint y: 157, distance: 7.7
click at [30, 158] on div "Waivers" at bounding box center [25, 156] width 15 height 5
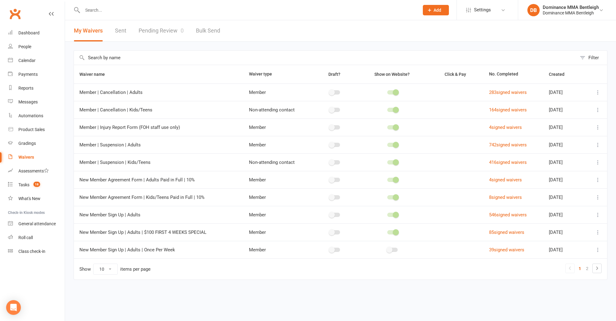
click at [161, 20] on div "Prospect Member Non-attending contact Task Bulk message Add Settings Membership…" at bounding box center [308, 10] width 616 height 20
click at [161, 25] on link "Pending Review 0" at bounding box center [161, 30] width 45 height 21
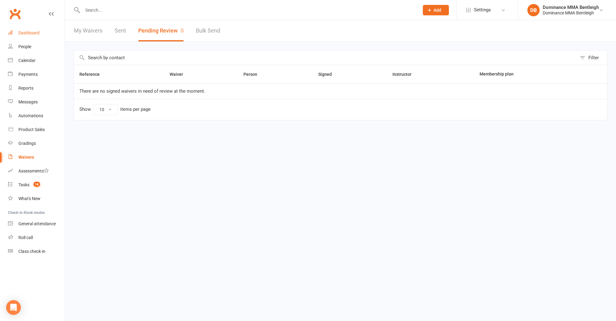
click at [39, 30] on link "Dashboard" at bounding box center [36, 33] width 57 height 14
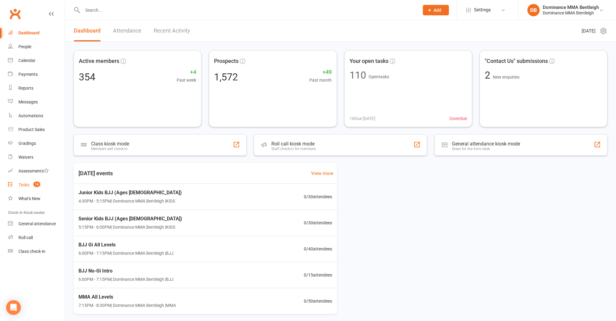
click at [29, 189] on link "Tasks 18" at bounding box center [36, 185] width 57 height 14
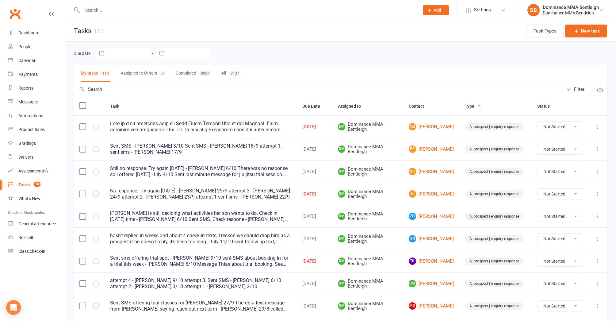
click at [104, 14] on input "text" at bounding box center [248, 10] width 334 height 9
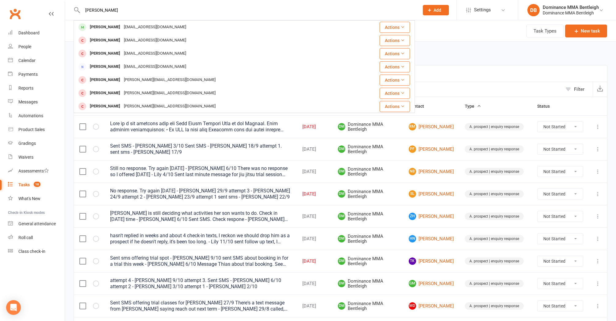
type input "[PERSON_NAME]"
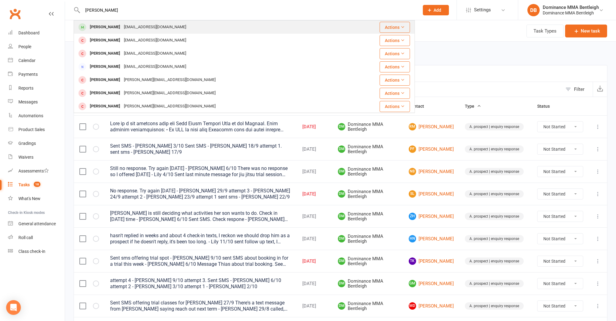
drag, startPoint x: 87, startPoint y: 20, endPoint x: 103, endPoint y: 26, distance: 16.6
click at [103, 26] on div "[PERSON_NAME]" at bounding box center [105, 27] width 34 height 9
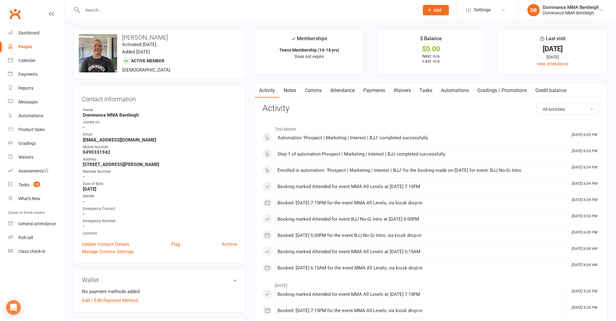
click at [365, 93] on link "Payments" at bounding box center [374, 90] width 30 height 14
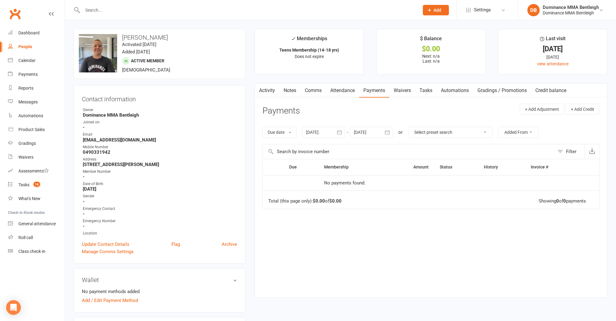
click at [411, 93] on link "Waivers" at bounding box center [402, 90] width 26 height 14
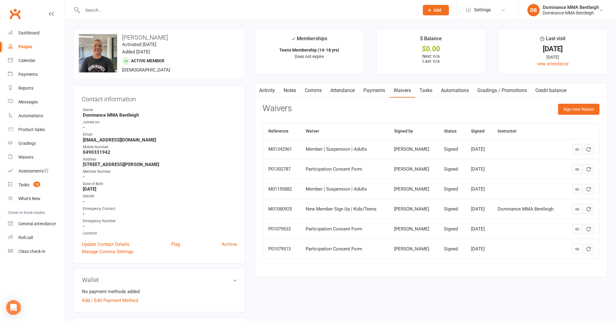
click at [569, 109] on button "Sign new Waiver" at bounding box center [578, 109] width 41 height 11
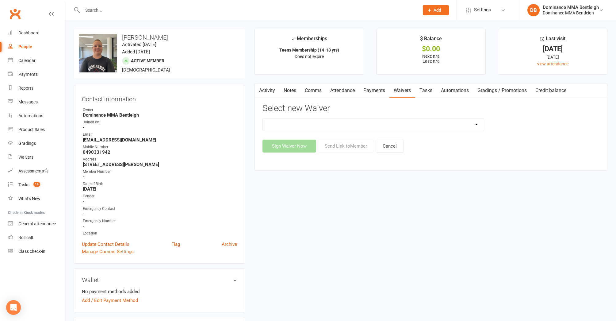
select select "7799"
click at [333, 147] on button "Send Link to Member" at bounding box center [345, 145] width 56 height 13
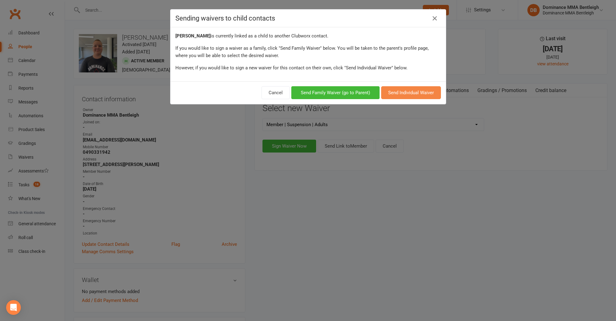
click at [409, 91] on button "Send Individual Waiver" at bounding box center [411, 92] width 60 height 13
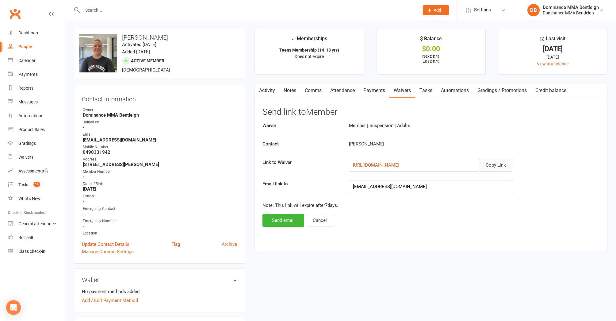
click at [497, 163] on button "Copy Link" at bounding box center [495, 164] width 34 height 13
click at [285, 218] on button "Send email" at bounding box center [283, 220] width 42 height 13
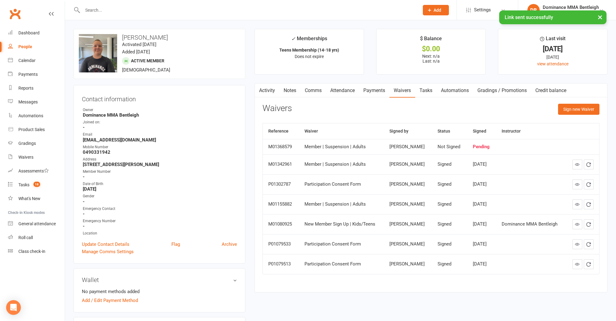
click at [313, 89] on link "Comms" at bounding box center [312, 90] width 25 height 14
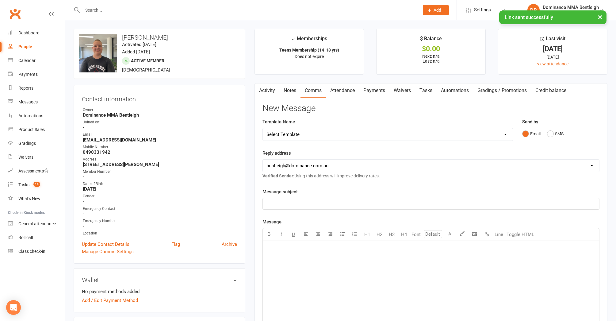
select select "9"
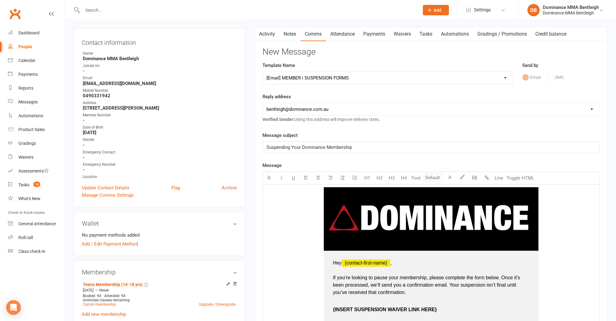
scroll to position [148, 0]
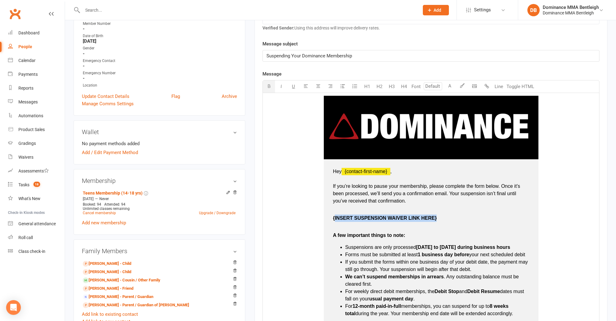
drag, startPoint x: 438, startPoint y: 216, endPoint x: 410, endPoint y: 152, distance: 69.6
click at [337, 214] on p "{INSERT SUSPENSION WAIVER LINK HERE}" at bounding box center [431, 221] width 196 height 15
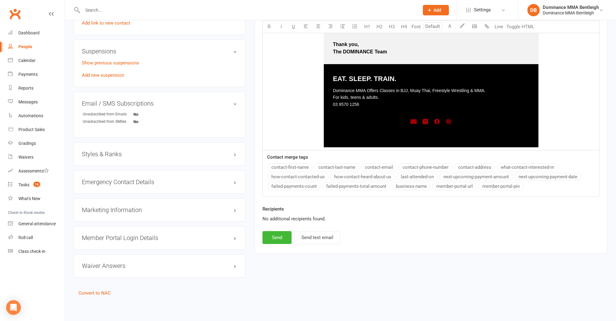
scroll to position [450, 0]
click at [279, 231] on button "Send" at bounding box center [276, 237] width 29 height 13
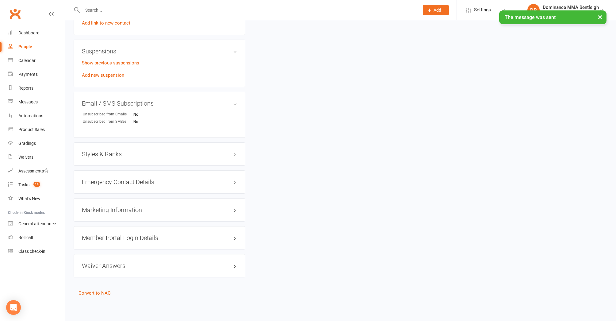
select select
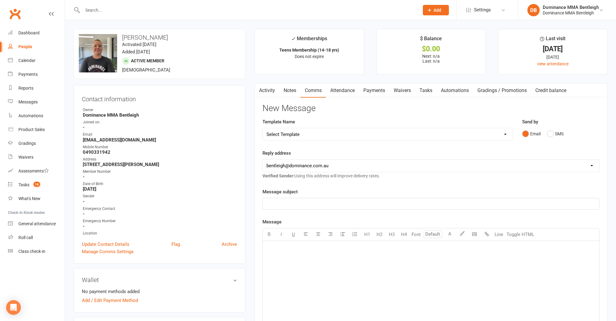
scroll to position [1, 0]
click at [135, 12] on input "text" at bounding box center [248, 10] width 334 height 9
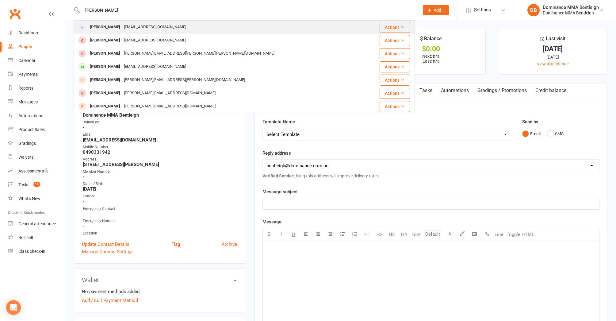
type input "[PERSON_NAME]"
click at [144, 29] on div "[EMAIL_ADDRESS][DOMAIN_NAME]" at bounding box center [155, 27] width 66 height 9
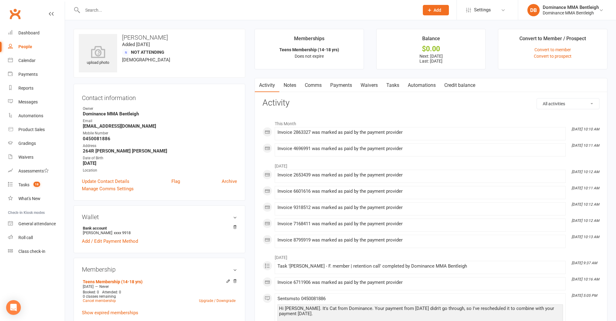
click at [339, 85] on link "Payments" at bounding box center [341, 85] width 30 height 14
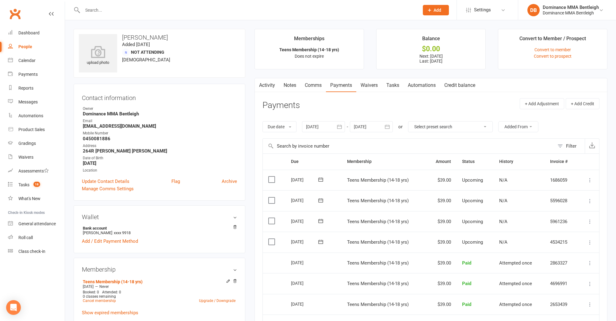
click at [383, 85] on link "Tasks" at bounding box center [392, 85] width 21 height 14
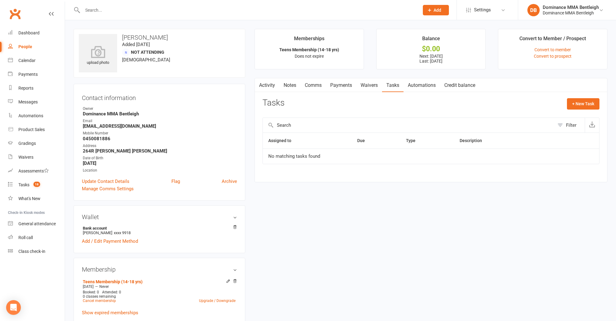
click at [361, 87] on link "Waivers" at bounding box center [369, 85] width 26 height 14
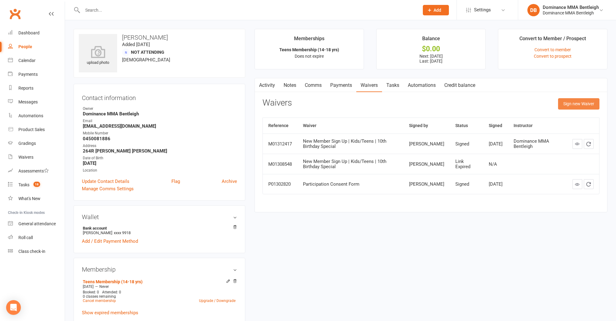
click at [562, 104] on button "Sign new Waiver" at bounding box center [578, 103] width 41 height 11
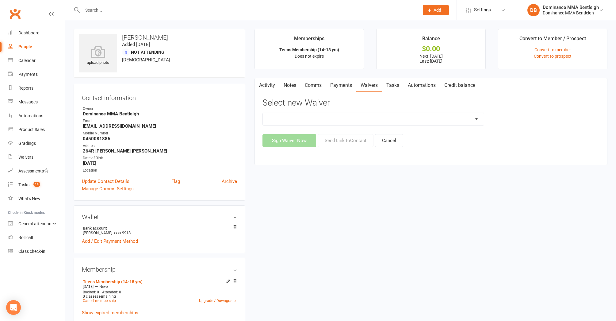
select select "7800"
click at [356, 139] on button "Send Link to Contact" at bounding box center [345, 140] width 56 height 13
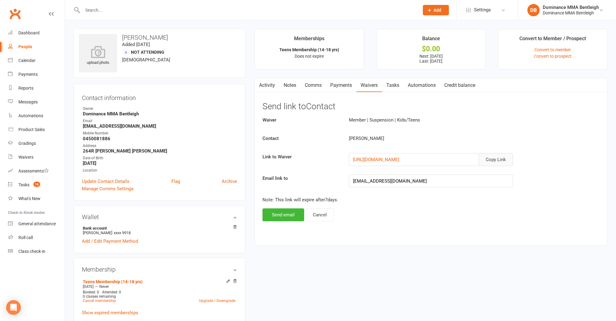
drag, startPoint x: 502, startPoint y: 158, endPoint x: 496, endPoint y: 158, distance: 6.2
click at [501, 158] on button "Copy Link" at bounding box center [495, 159] width 34 height 13
click at [280, 212] on button "Send email" at bounding box center [283, 214] width 42 height 13
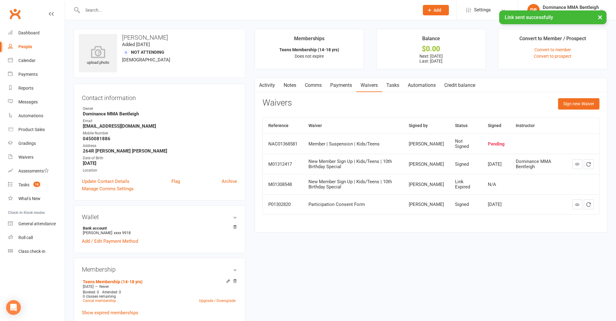
drag, startPoint x: 312, startPoint y: 86, endPoint x: 315, endPoint y: 87, distance: 3.6
click at [312, 86] on link "Comms" at bounding box center [312, 85] width 25 height 14
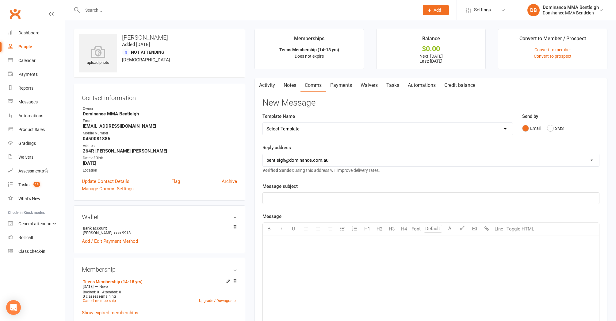
select select "9"
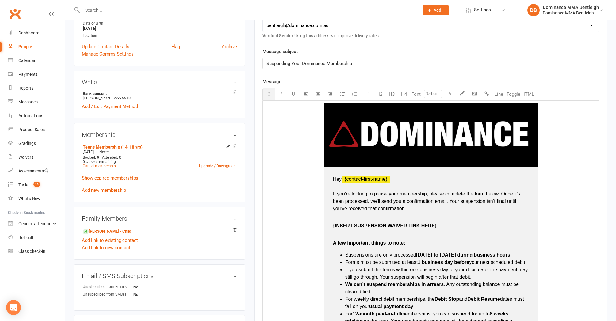
scroll to position [132, 0]
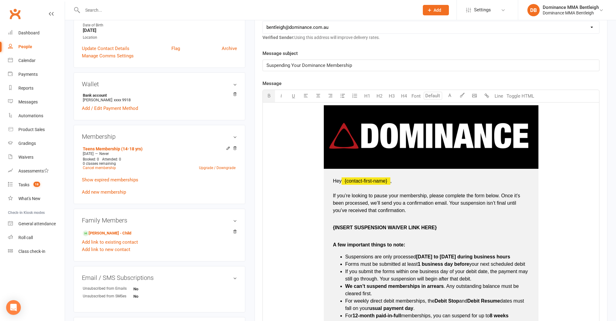
click at [435, 225] on span "{INSERT SUSPENSION WAIVER LINK HERE}" at bounding box center [385, 227] width 104 height 5
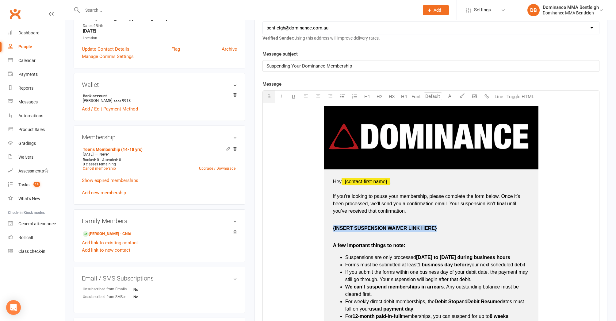
drag, startPoint x: 436, startPoint y: 225, endPoint x: 333, endPoint y: 225, distance: 103.6
click at [333, 225] on p "{INSERT SUSPENSION WAIVER LINK HERE}" at bounding box center [431, 231] width 196 height 15
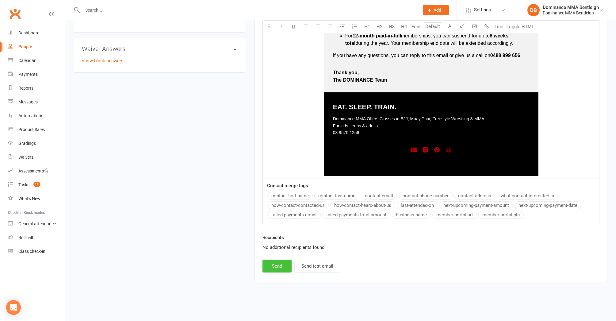
scroll to position [416, 0]
click at [284, 261] on button "Send" at bounding box center [276, 265] width 29 height 13
select select
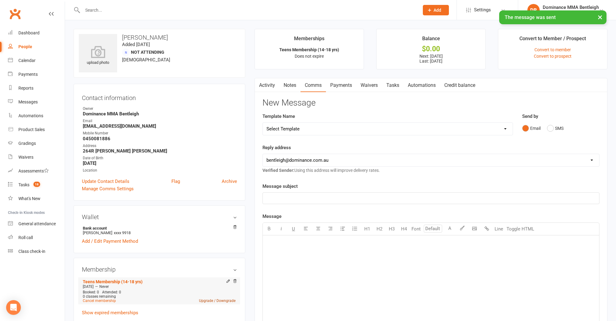
scroll to position [0, 0]
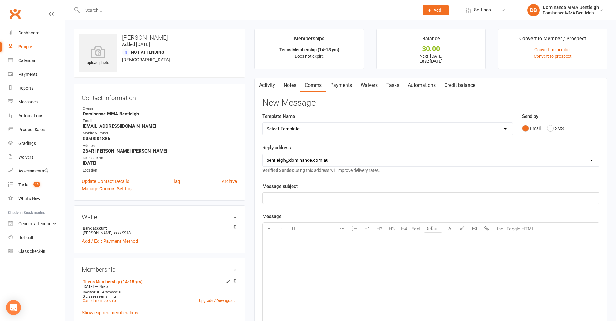
click at [441, 13] on button "Add" at bounding box center [436, 10] width 26 height 10
click at [417, 27] on link "Prospect" at bounding box center [429, 27] width 55 height 14
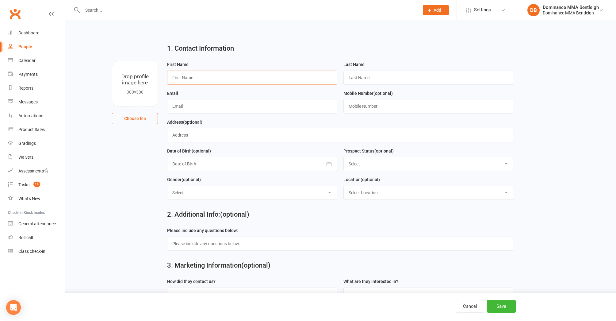
drag, startPoint x: 222, startPoint y: 75, endPoint x: 233, endPoint y: 80, distance: 11.9
drag, startPoint x: 233, startPoint y: 80, endPoint x: 251, endPoint y: 80, distance: 17.5
click at [238, 80] on input "text" at bounding box center [252, 77] width 170 height 14
type input "V"
click at [214, 78] on input "V" at bounding box center [252, 77] width 170 height 14
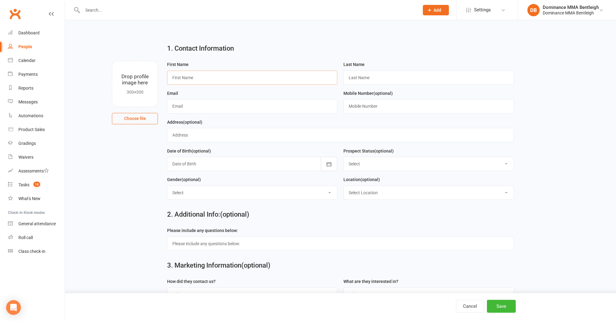
paste input "[PERSON_NAME]"
type input "[PERSON_NAME]"
drag, startPoint x: 362, startPoint y: 76, endPoint x: 358, endPoint y: 83, distance: 8.3
click at [454, 79] on input "text" at bounding box center [428, 77] width 170 height 14
paste input "[PERSON_NAME]"
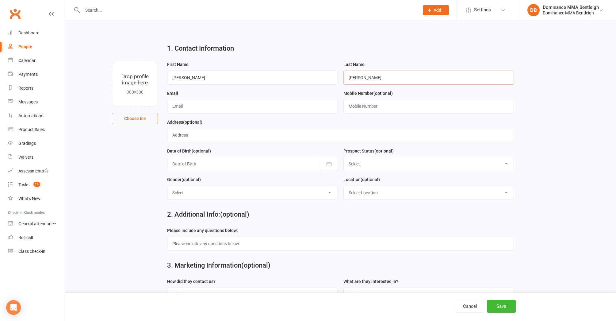
type input "[PERSON_NAME]"
click at [262, 104] on input "text" at bounding box center [252, 106] width 170 height 14
paste input "[EMAIL_ADDRESS][DOMAIN_NAME]"
type input "[EMAIL_ADDRESS][DOMAIN_NAME]"
click at [458, 106] on input "text" at bounding box center [428, 106] width 170 height 14
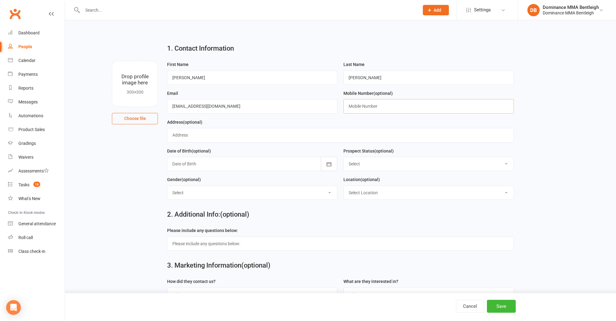
paste input "0470449748"
type input "0470449748"
click at [505, 306] on button "Save" at bounding box center [501, 305] width 29 height 13
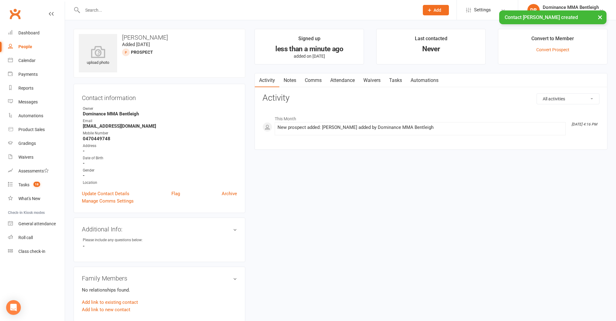
click at [303, 81] on link "Comms" at bounding box center [312, 80] width 25 height 14
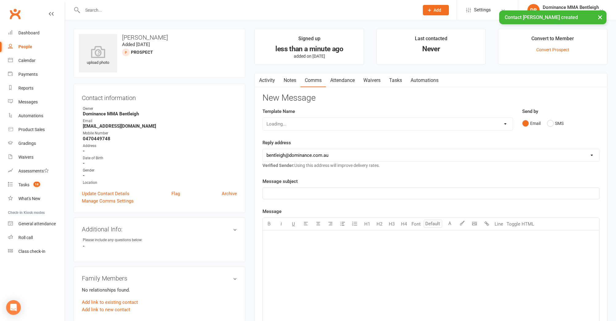
click at [288, 80] on link "Notes" at bounding box center [289, 80] width 21 height 14
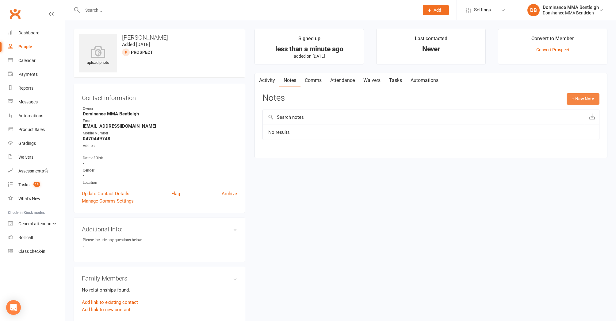
click at [579, 98] on button "+ New Note" at bounding box center [582, 98] width 33 height 11
click at [346, 123] on input "text" at bounding box center [430, 123] width 337 height 13
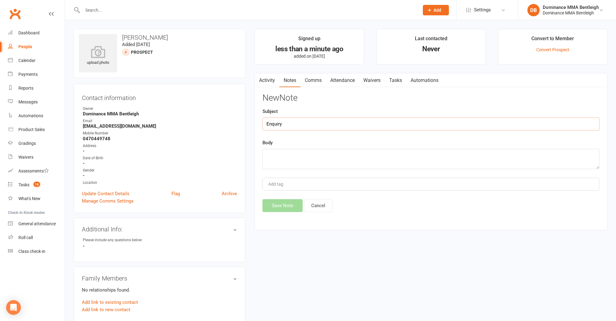
type input "Enquiry"
click at [401, 158] on textarea at bounding box center [430, 159] width 337 height 20
click at [280, 157] on textarea at bounding box center [430, 159] width 337 height 20
paste textarea "First Name: [PERSON_NAME] Last Name: [PERSON_NAME] Email Address: [EMAIL_ADDRES…"
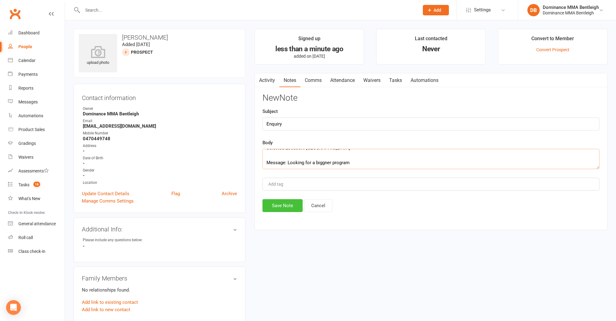
type textarea "First Name: [PERSON_NAME] Last Name: [PERSON_NAME] Email Address: [EMAIL_ADDRES…"
click at [294, 203] on button "Save Note" at bounding box center [282, 205] width 40 height 13
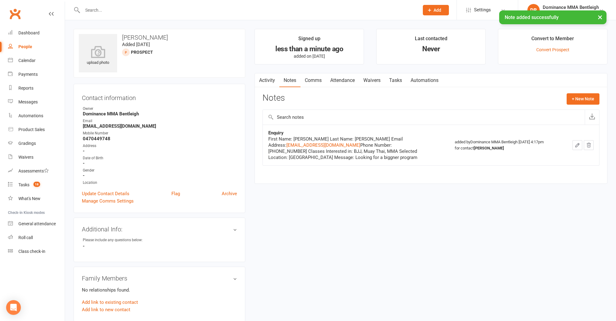
click at [395, 81] on link "Tasks" at bounding box center [395, 80] width 21 height 14
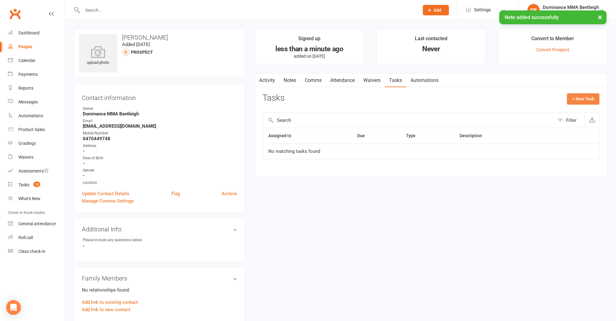
click at [588, 102] on button "+ New Task" at bounding box center [583, 98] width 32 height 11
select select "24839"
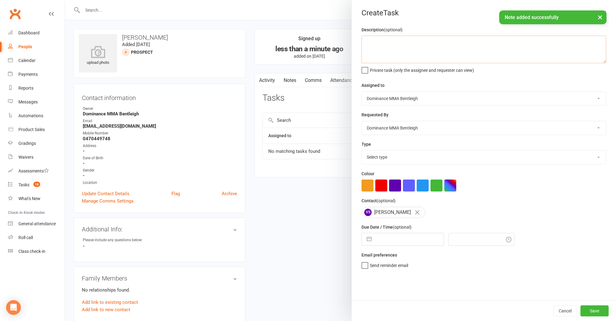
click at [410, 47] on textarea at bounding box center [483, 50] width 245 height 28
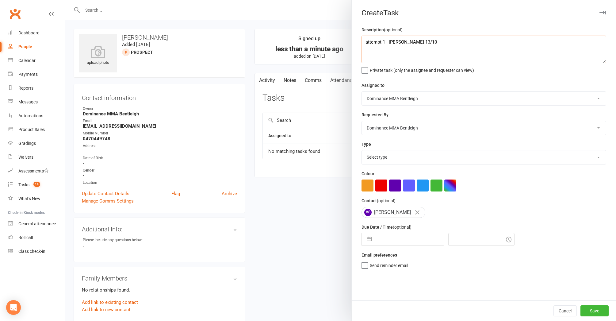
type textarea "attempt 1 - [PERSON_NAME] 13/10"
select select "13651"
click at [409, 234] on input "text" at bounding box center [408, 239] width 69 height 12
select select "8"
select select "2025"
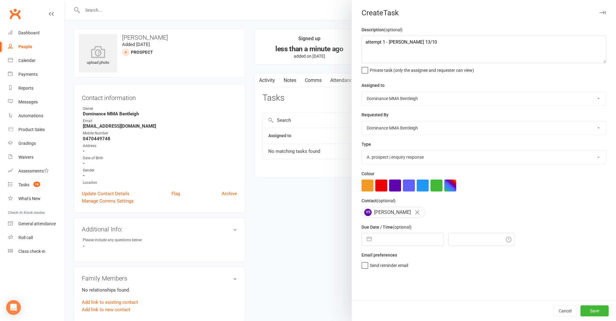
select select "9"
select select "2025"
select select "10"
select select "2025"
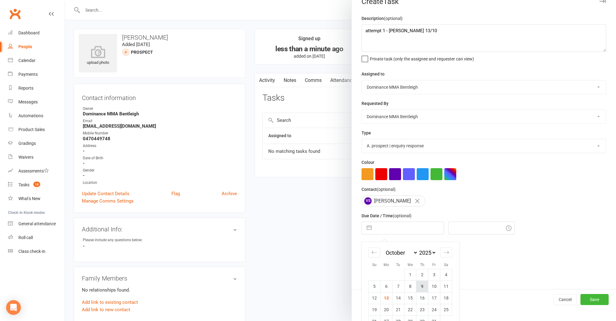
scroll to position [14, 0]
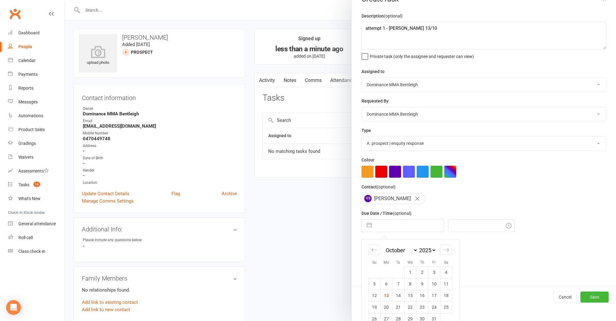
click at [396, 294] on td "14" at bounding box center [398, 295] width 12 height 12
type input "[DATE]"
type input "4:30pm"
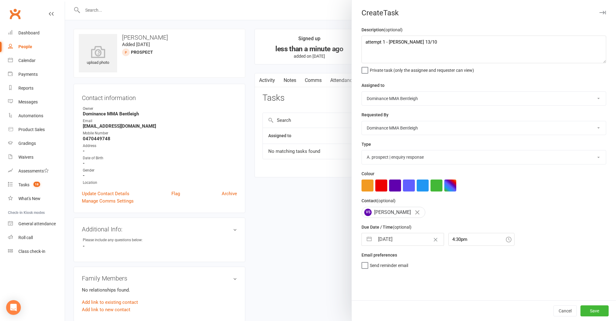
scroll to position [0, 0]
click at [598, 314] on button "Save" at bounding box center [594, 310] width 28 height 11
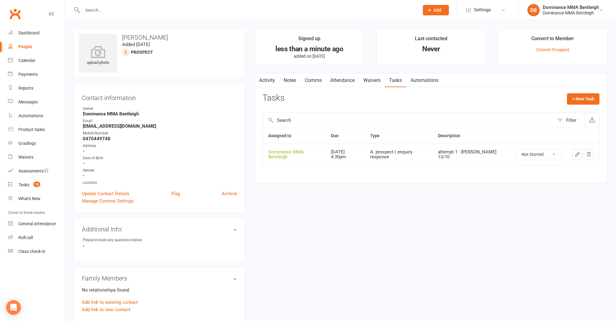
click at [132, 12] on input "text" at bounding box center [248, 10] width 334 height 9
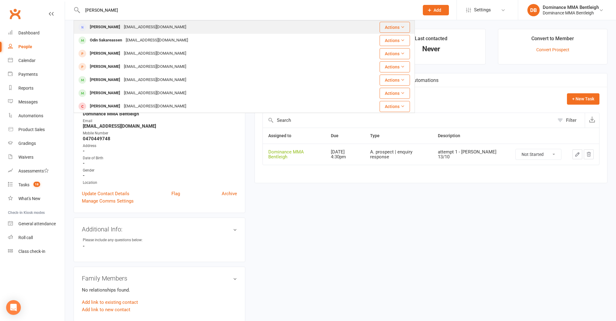
type input "[PERSON_NAME]"
click at [120, 25] on div "[PERSON_NAME]" at bounding box center [105, 27] width 34 height 9
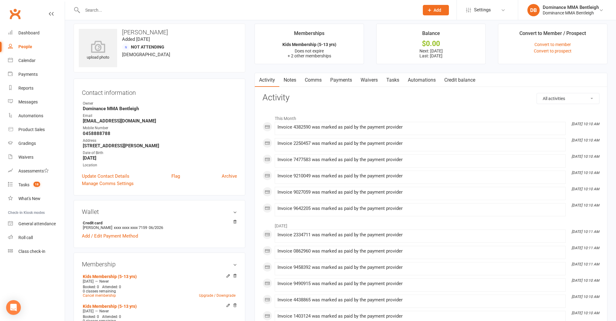
scroll to position [13, 0]
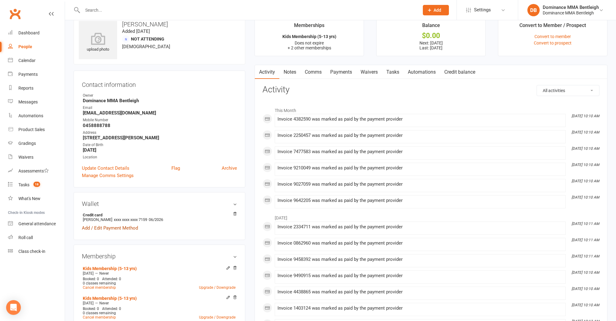
click at [121, 228] on link "Add / Edit Payment Method" at bounding box center [110, 227] width 56 height 7
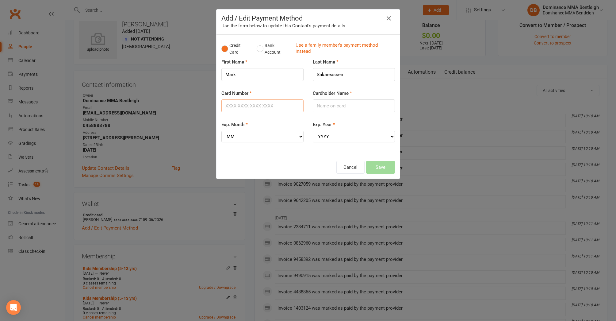
click at [270, 105] on input "Card Number" at bounding box center [262, 105] width 82 height 13
click at [271, 108] on input "Card Number" at bounding box center [262, 105] width 82 height 13
type input "[CREDIT_CARD_NUMBER]"
select select "09"
select select "2028"
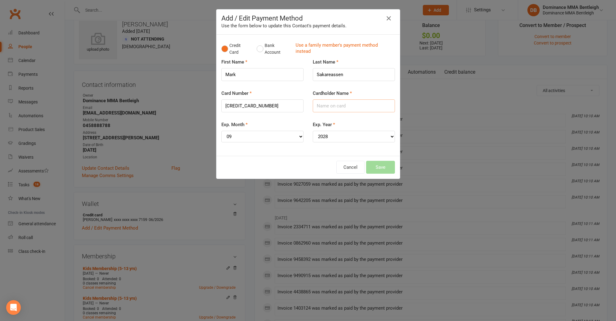
click at [338, 105] on input "Cardholder Name" at bounding box center [354, 105] width 82 height 13
type input "[PERSON_NAME]"
click at [379, 164] on button "Save" at bounding box center [380, 167] width 29 height 13
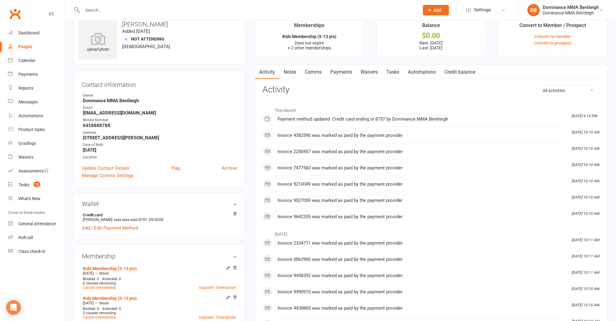
click at [190, 13] on input "text" at bounding box center [248, 10] width 334 height 9
click at [439, 11] on span "Add" at bounding box center [437, 10] width 8 height 5
drag, startPoint x: 426, startPoint y: 25, endPoint x: 418, endPoint y: 25, distance: 7.7
click at [426, 25] on link "Prospect" at bounding box center [429, 27] width 55 height 14
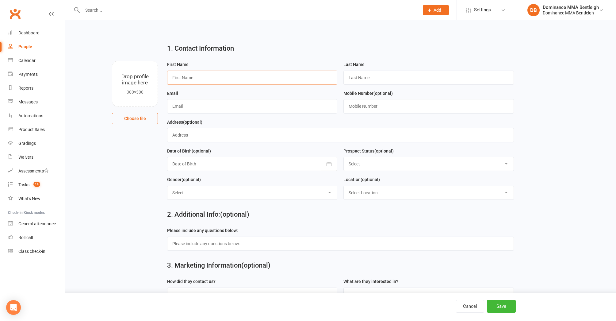
click at [199, 78] on input "text" at bounding box center [252, 77] width 170 height 14
drag, startPoint x: 199, startPoint y: 78, endPoint x: 202, endPoint y: 78, distance: 3.4
click at [199, 78] on input "text" at bounding box center [252, 77] width 170 height 14
paste input "[PERSON_NAME]"
type input "[PERSON_NAME]"
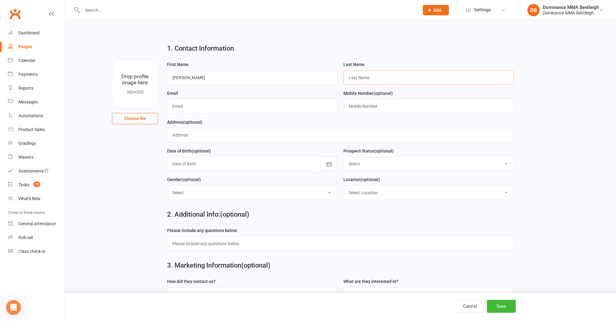
click at [419, 82] on input "text" at bounding box center [428, 77] width 170 height 14
paste input "madjar"
type input "madjar"
click at [261, 109] on input "text" at bounding box center [252, 106] width 170 height 14
paste input "[PERSON_NAME][EMAIL_ADDRESS][PERSON_NAME][DOMAIN_NAME]"
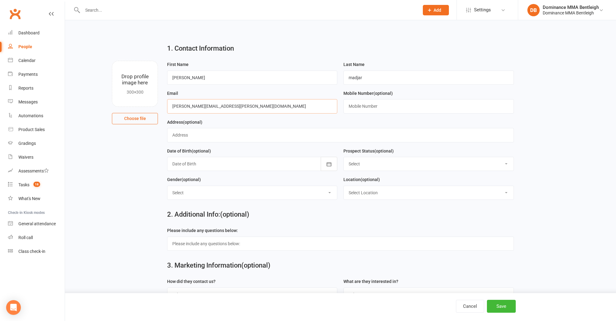
type input "[PERSON_NAME][EMAIL_ADDRESS][PERSON_NAME][DOMAIN_NAME]"
click at [369, 110] on input "text" at bounding box center [428, 106] width 170 height 14
paste input "0413531597"
type input "0413531597"
click at [496, 309] on button "Save" at bounding box center [501, 305] width 29 height 13
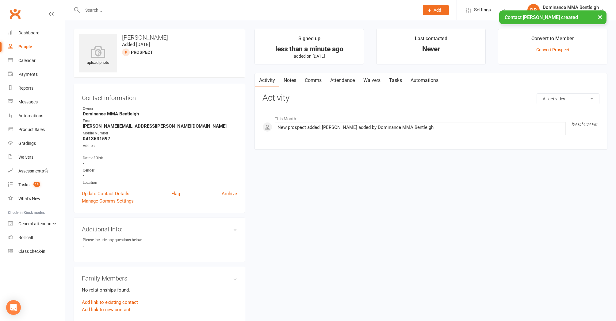
click at [294, 77] on link "Notes" at bounding box center [289, 80] width 21 height 14
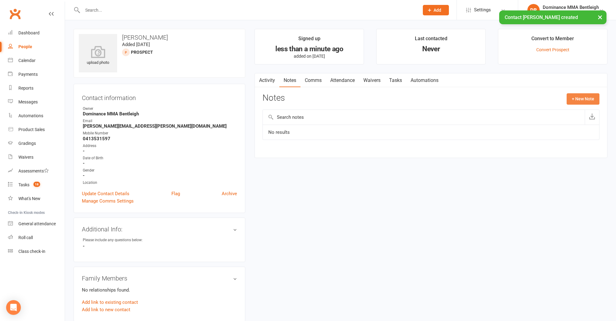
click at [571, 101] on button "+ New Note" at bounding box center [582, 98] width 33 height 11
click at [411, 127] on input "text" at bounding box center [430, 123] width 337 height 13
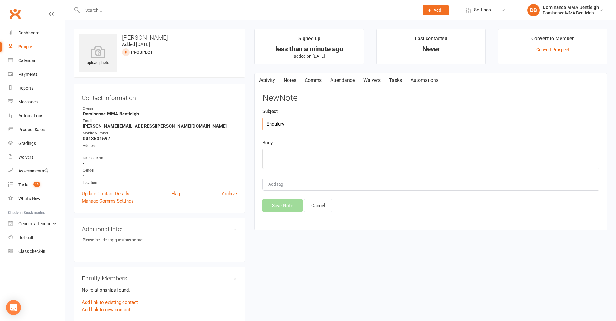
type input "Enquiury"
click at [388, 149] on textarea at bounding box center [430, 159] width 337 height 20
click at [334, 153] on textarea at bounding box center [430, 159] width 337 height 20
paste textarea "First Name: [PERSON_NAME] Last Name: [PERSON_NAME] Email Address: [PERSON_NAME]…"
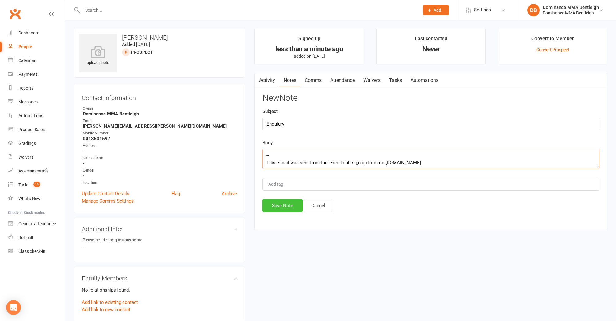
type textarea "First Name: [PERSON_NAME] Last Name: [PERSON_NAME] Email Address: [PERSON_NAME]…"
click at [283, 204] on button "Save Note" at bounding box center [282, 205] width 40 height 13
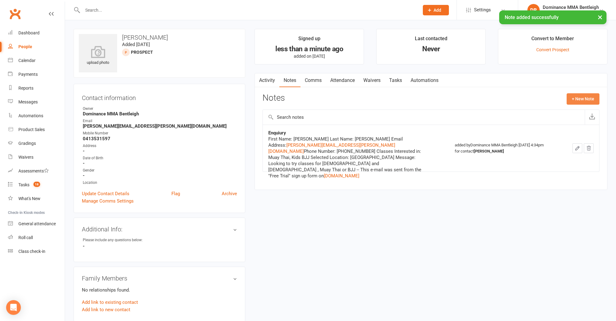
click at [587, 98] on button "+ New Note" at bounding box center [582, 98] width 33 height 11
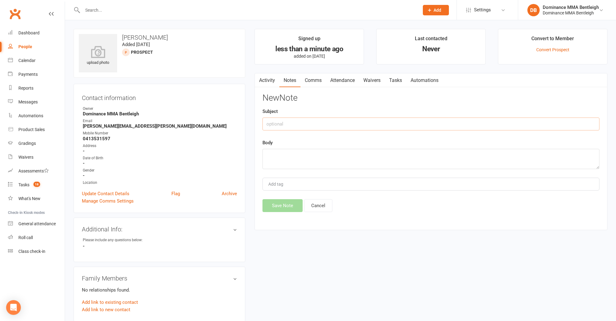
click at [381, 123] on input "text" at bounding box center [430, 123] width 337 height 13
type input "isc"
click at [388, 156] on textarea at bounding box center [430, 159] width 337 height 20
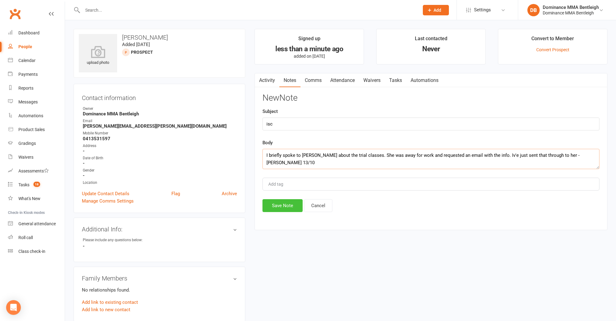
type textarea "I briefly spoke to [PERSON_NAME] about the trial classes. She was away for work…"
click at [287, 201] on button "Save Note" at bounding box center [282, 205] width 40 height 13
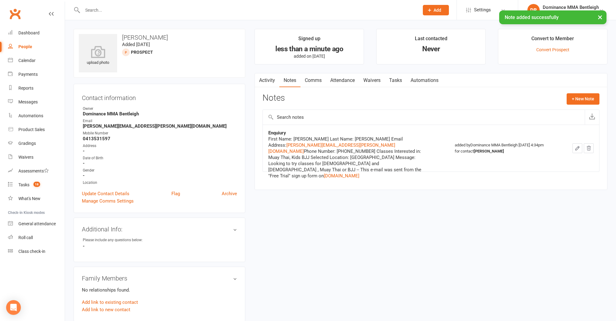
scroll to position [0, 0]
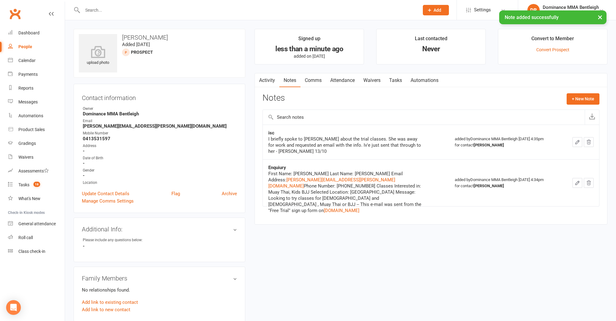
click at [404, 80] on link "Tasks" at bounding box center [395, 80] width 21 height 14
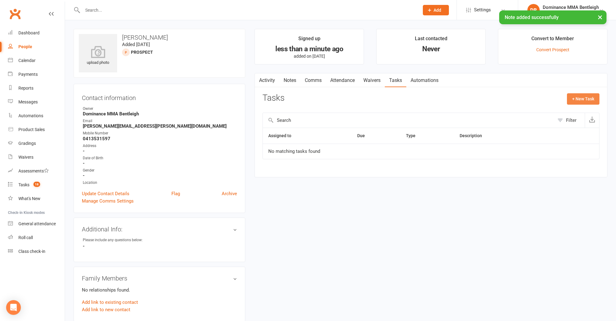
click at [578, 98] on button "+ New Task" at bounding box center [583, 98] width 32 height 11
select select "24839"
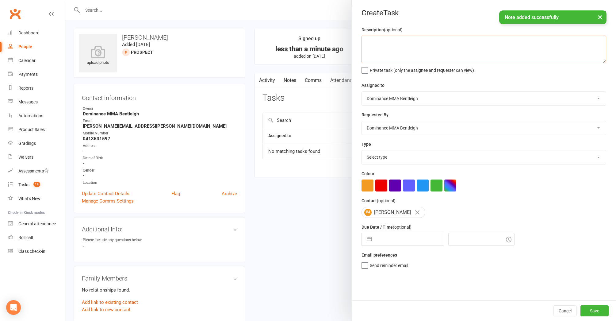
click at [462, 51] on textarea at bounding box center [483, 50] width 245 height 28
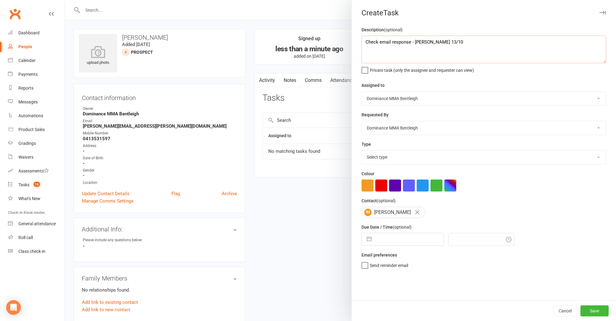
type textarea "Check email response - [PERSON_NAME] 13/10"
select select "8"
select select "2025"
select select "9"
select select "2025"
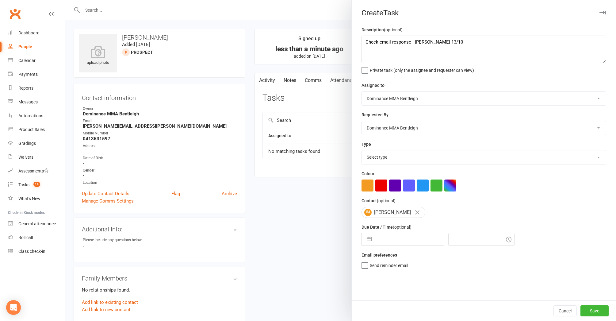
select select "10"
select select "2025"
click at [404, 240] on input "text" at bounding box center [408, 239] width 69 height 12
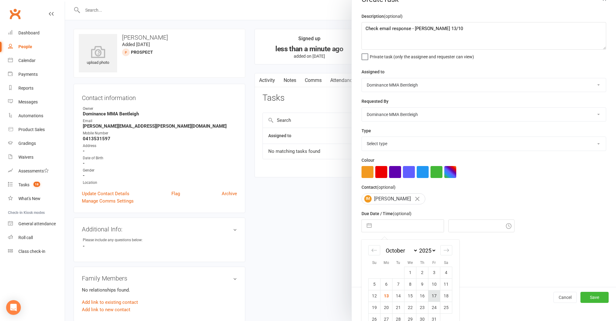
scroll to position [15, 0]
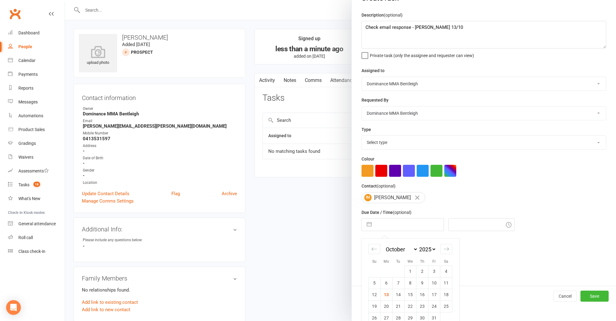
click at [401, 292] on td "14" at bounding box center [398, 294] width 12 height 12
type input "[DATE]"
type input "4:45pm"
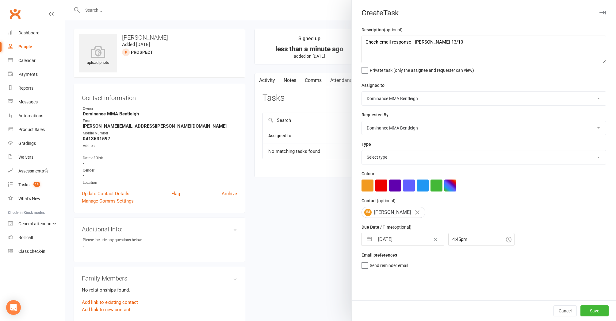
scroll to position [0, 0]
select select "13651"
drag, startPoint x: 588, startPoint y: 306, endPoint x: 574, endPoint y: 305, distance: 14.5
click at [587, 306] on button "Save" at bounding box center [594, 310] width 28 height 11
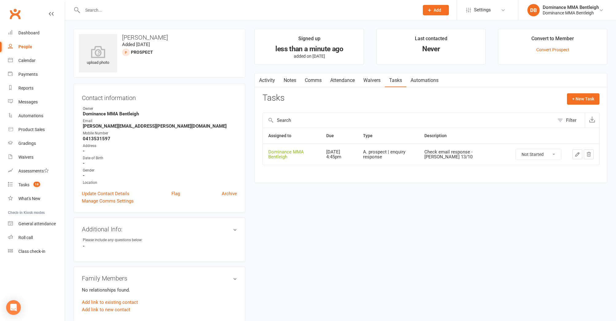
click at [175, 12] on input "text" at bounding box center [248, 10] width 334 height 9
click at [443, 12] on button "Add" at bounding box center [436, 10] width 26 height 10
drag, startPoint x: 401, startPoint y: 25, endPoint x: 413, endPoint y: 26, distance: 12.3
click at [403, 25] on ui-view "Prospect Member Non-attending contact Task Bulk message Add Settings Membership…" at bounding box center [308, 257] width 616 height 511
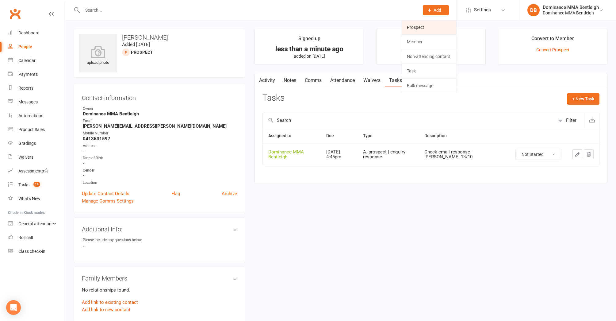
click at [413, 26] on link "Prospect" at bounding box center [429, 27] width 55 height 14
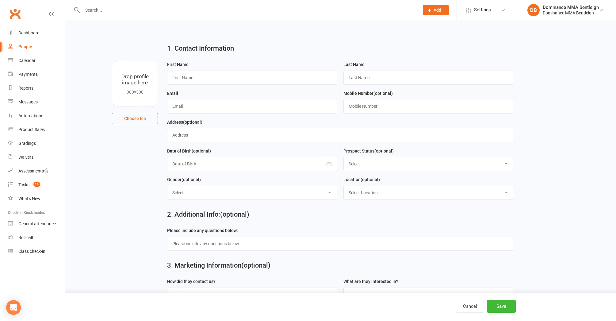
click at [385, 21] on div "1. Contact Information Drop profile image here 300×300 Choose file First Name L…" at bounding box center [340, 203] width 551 height 366
click at [443, 12] on button "Add" at bounding box center [436, 10] width 26 height 10
click at [426, 24] on link "Prospect" at bounding box center [429, 27] width 55 height 14
click at [256, 78] on input "text" at bounding box center [252, 77] width 170 height 14
paste input "[PERSON_NAME]"
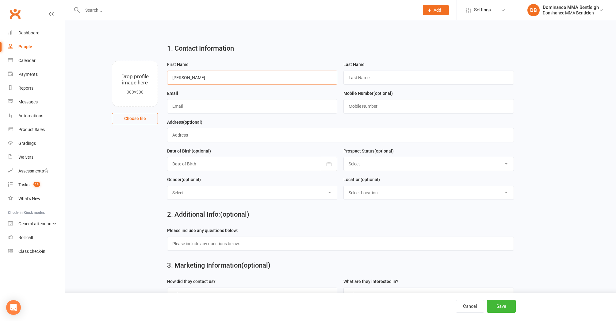
type input "[PERSON_NAME]"
drag, startPoint x: 401, startPoint y: 74, endPoint x: 360, endPoint y: 135, distance: 73.5
click at [366, 77] on input "text" at bounding box center [428, 77] width 170 height 14
paste input "Milmeister"
type input "Milmeister"
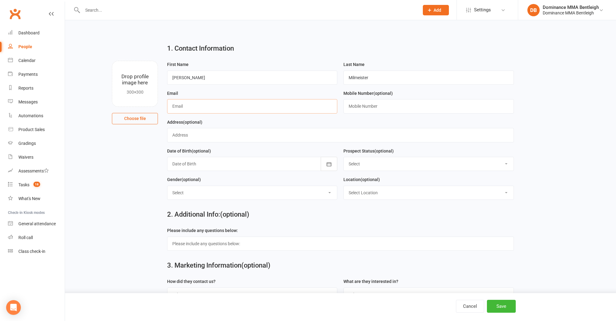
click at [259, 108] on input "text" at bounding box center [252, 106] width 170 height 14
paste input "[EMAIL_ADDRESS][DOMAIN_NAME]"
type input "[EMAIL_ADDRESS][DOMAIN_NAME]"
drag, startPoint x: 359, startPoint y: 107, endPoint x: 317, endPoint y: 165, distance: 72.1
drag, startPoint x: 493, startPoint y: 305, endPoint x: 488, endPoint y: 304, distance: 5.1
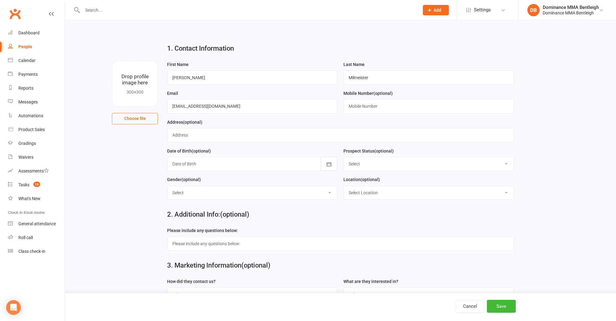
click at [491, 305] on button "Save" at bounding box center [501, 305] width 29 height 13
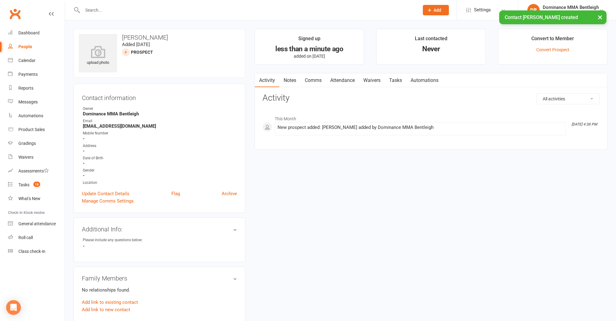
click at [401, 79] on link "Tasks" at bounding box center [395, 80] width 21 height 14
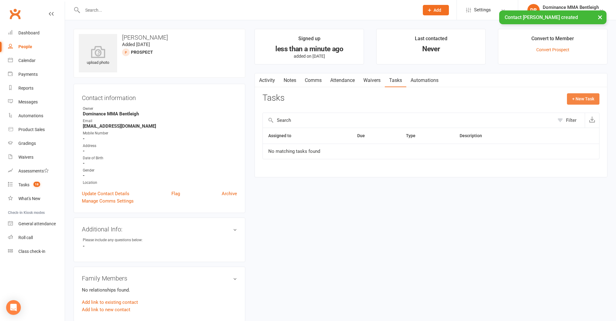
click at [594, 98] on button "+ New Task" at bounding box center [583, 98] width 32 height 11
select select "24839"
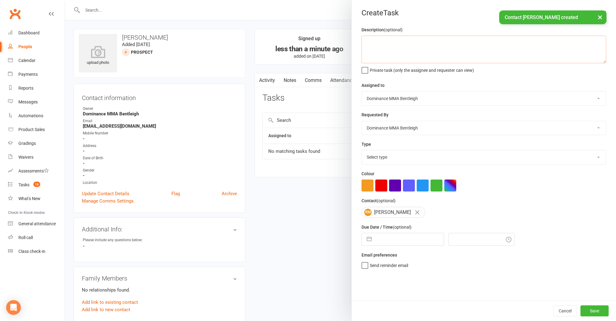
click at [433, 58] on textarea at bounding box center [483, 50] width 245 height 28
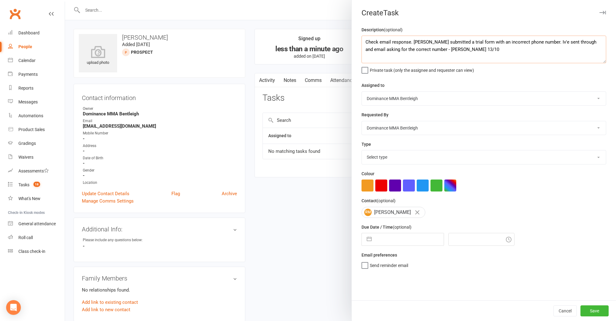
type textarea "Check email response. [PERSON_NAME] submitted a trial form with an incorrect ph…"
select select "13651"
select select "8"
select select "2025"
select select "9"
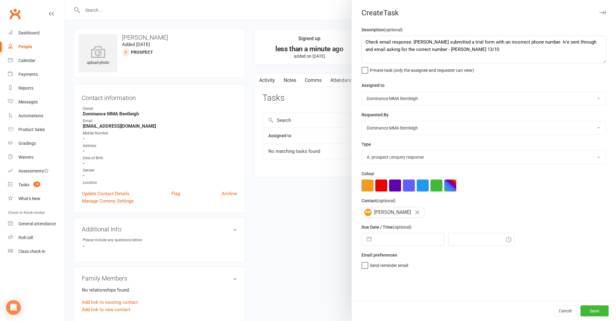
select select "2025"
select select "10"
select select "2025"
drag, startPoint x: 412, startPoint y: 239, endPoint x: 409, endPoint y: 241, distance: 3.6
click at [412, 239] on input "text" at bounding box center [408, 239] width 69 height 12
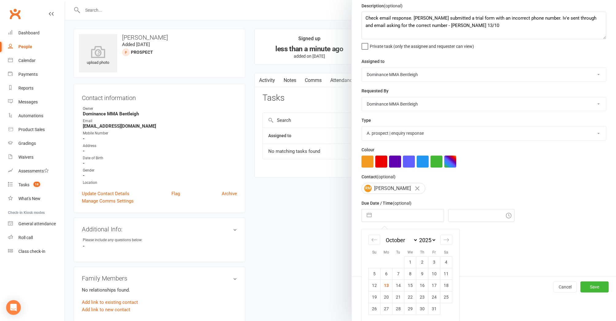
scroll to position [24, 0]
click at [402, 283] on td "14" at bounding box center [398, 285] width 12 height 12
type input "[DATE]"
type input "4:45pm"
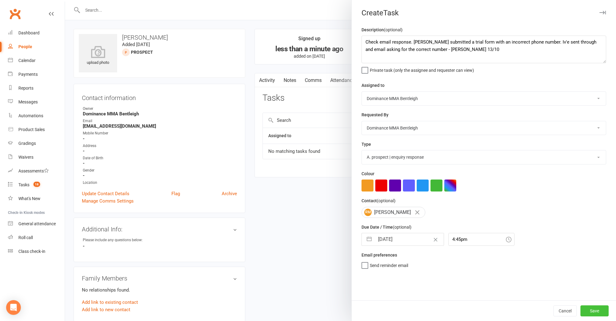
click at [594, 308] on button "Save" at bounding box center [594, 310] width 28 height 11
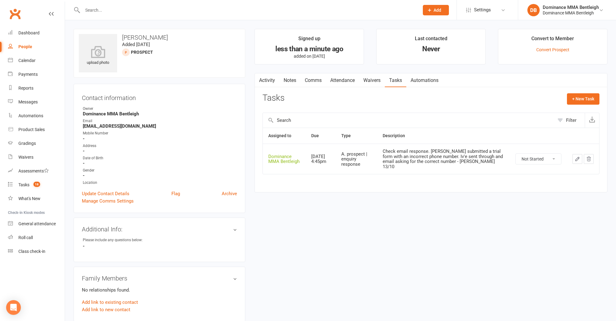
click at [424, 13] on button "Add" at bounding box center [436, 10] width 26 height 10
click at [419, 29] on link "Prospect" at bounding box center [429, 27] width 55 height 14
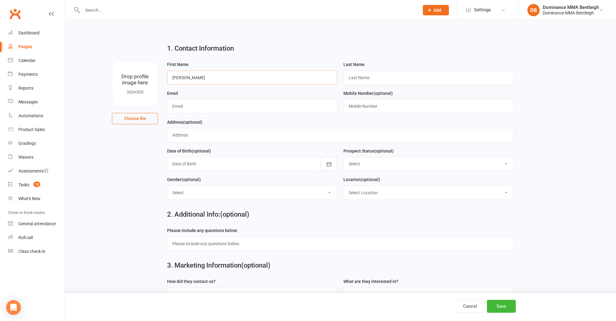
type input "[PERSON_NAME]"
type input "Milmeister"
drag, startPoint x: 323, startPoint y: 135, endPoint x: 330, endPoint y: 133, distance: 7.5
click at [221, 104] on input "text" at bounding box center [252, 106] width 170 height 14
paste input "[EMAIL_ADDRESS][DOMAIN_NAME]"
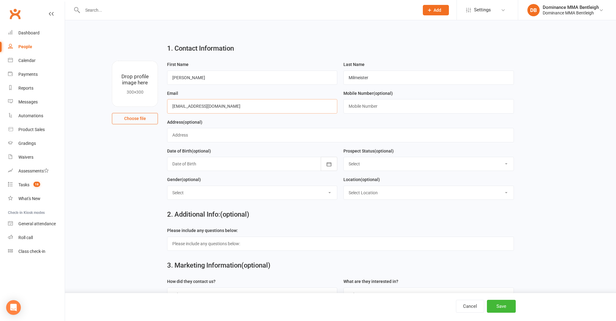
type input "[EMAIL_ADDRESS][DOMAIN_NAME]"
type input "0413797723"
click at [500, 304] on button "Save" at bounding box center [501, 305] width 29 height 13
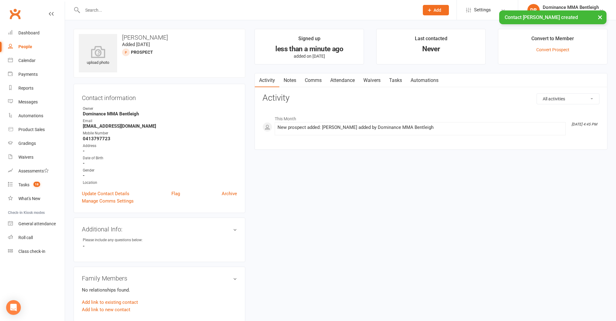
drag, startPoint x: 297, startPoint y: 81, endPoint x: 294, endPoint y: 86, distance: 5.8
click at [297, 81] on link "Notes" at bounding box center [289, 80] width 21 height 14
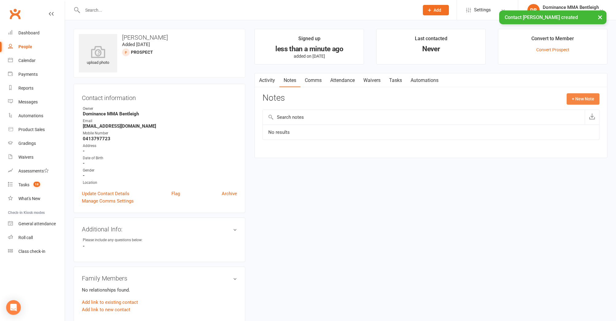
click at [580, 95] on button "+ New Note" at bounding box center [582, 98] width 33 height 11
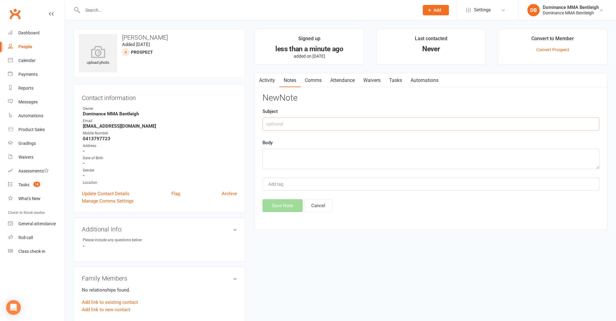
click at [341, 126] on input "text" at bounding box center [430, 123] width 337 height 13
click at [297, 166] on textarea at bounding box center [430, 159] width 337 height 20
drag, startPoint x: 238, startPoint y: 134, endPoint x: 226, endPoint y: 134, distance: 11.6
click at [226, 134] on div "upload photo [PERSON_NAME] Added [DATE] prospect Contact information Owner Domi…" at bounding box center [340, 263] width 543 height 469
drag, startPoint x: 299, startPoint y: 123, endPoint x: 228, endPoint y: 128, distance: 71.3
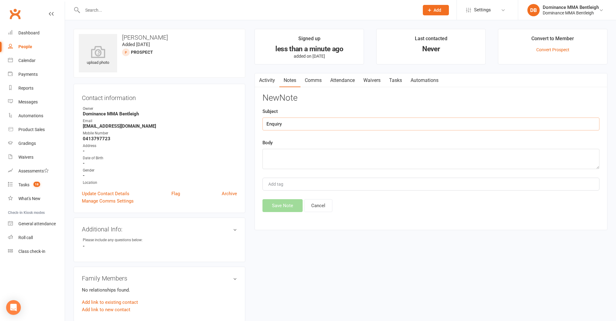
click at [228, 128] on div "upload photo [PERSON_NAME] Added [DATE] prospect Contact information Owner Domi…" at bounding box center [340, 263] width 543 height 469
type input "E"
type input "isc"
click at [328, 156] on textarea at bounding box center [430, 159] width 337 height 20
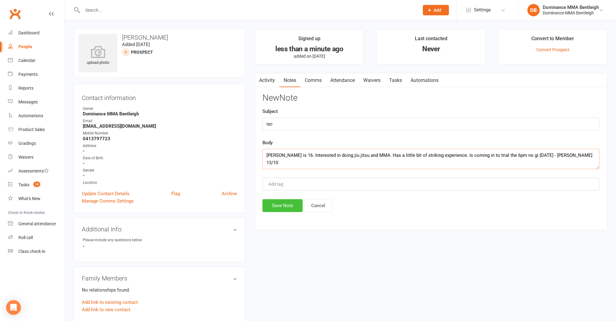
type textarea "[PERSON_NAME] is 16. Interested in doing jiu jitsu and MMA. Has a little bit of…"
click at [270, 203] on button "Save Note" at bounding box center [282, 205] width 40 height 13
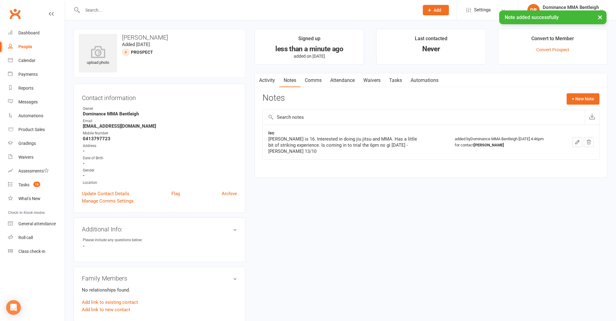
click at [398, 77] on link "Tasks" at bounding box center [395, 80] width 21 height 14
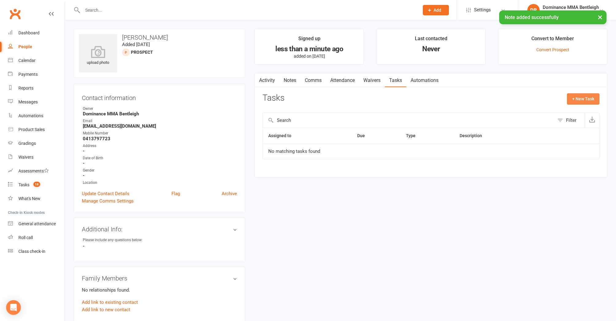
click at [575, 94] on div "Activity Notes Comms Attendance Waivers Tasks Automations Tasks + New Task Filt…" at bounding box center [430, 125] width 353 height 104
click at [577, 96] on button "+ New Task" at bounding box center [583, 98] width 32 height 11
select select "24839"
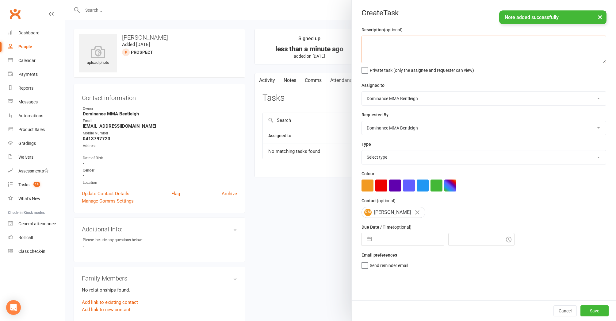
click at [418, 37] on textarea at bounding box center [483, 50] width 245 height 28
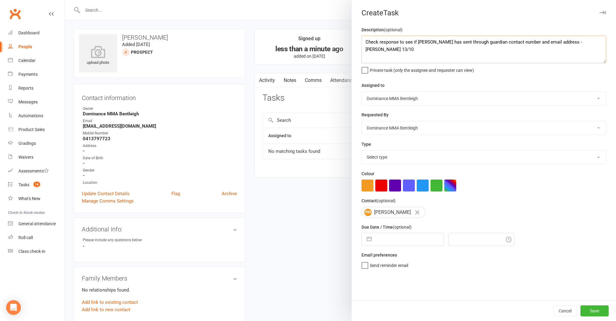
type textarea "Check response to see if [PERSON_NAME] has sent through guardian contact number…"
select select "13651"
click at [416, 241] on input "text" at bounding box center [408, 239] width 69 height 12
select select "8"
select select "2025"
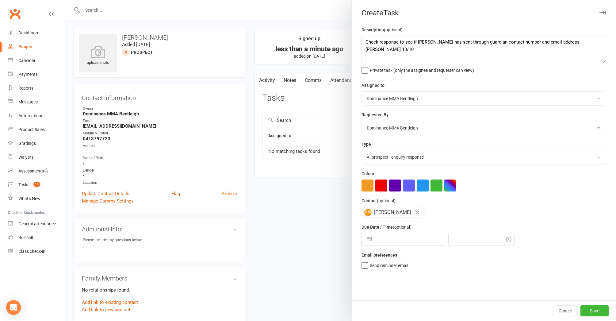
select select "9"
select select "2025"
select select "10"
select select "2025"
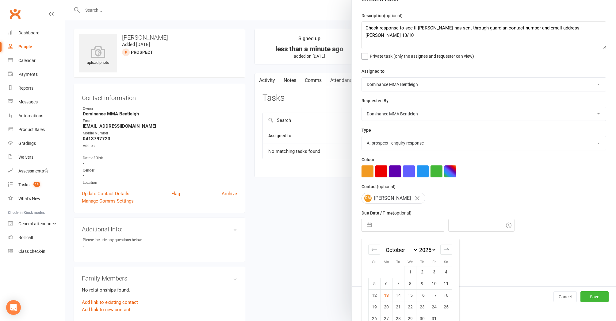
scroll to position [14, 0]
drag, startPoint x: 399, startPoint y: 293, endPoint x: 396, endPoint y: 292, distance: 3.4
click at [398, 293] on td "14" at bounding box center [398, 295] width 12 height 12
type input "[DATE]"
type input "5:00pm"
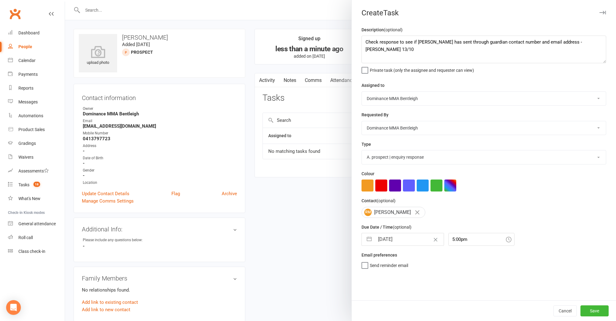
scroll to position [0, 0]
click at [596, 310] on button "Save" at bounding box center [594, 310] width 28 height 11
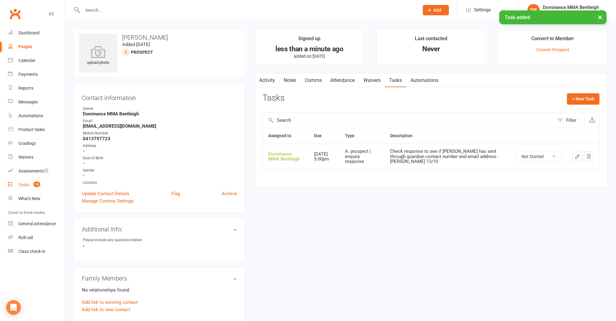
click at [17, 182] on link "Tasks 18" at bounding box center [36, 185] width 57 height 14
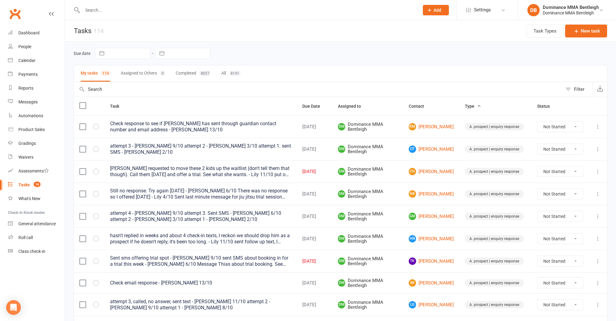
click at [154, 8] on input "text" at bounding box center [248, 10] width 334 height 9
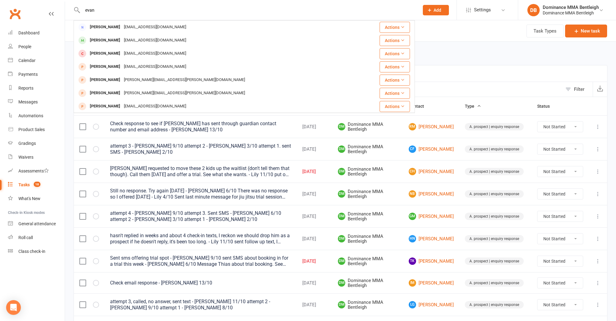
type input "[PERSON_NAME]"
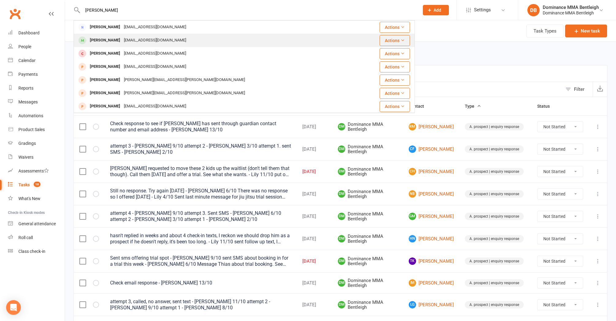
drag, startPoint x: 154, startPoint y: 8, endPoint x: 132, endPoint y: 40, distance: 38.6
click at [132, 40] on div "[EMAIL_ADDRESS][DOMAIN_NAME]" at bounding box center [155, 40] width 66 height 9
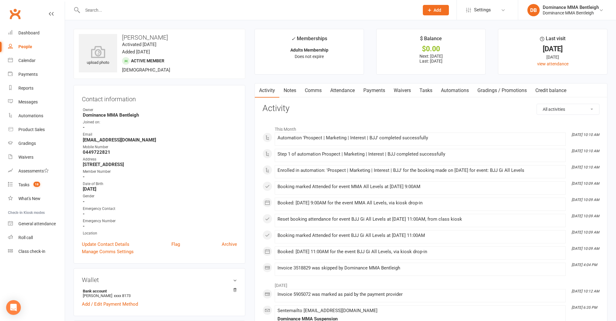
click at [401, 91] on link "Waivers" at bounding box center [402, 90] width 26 height 14
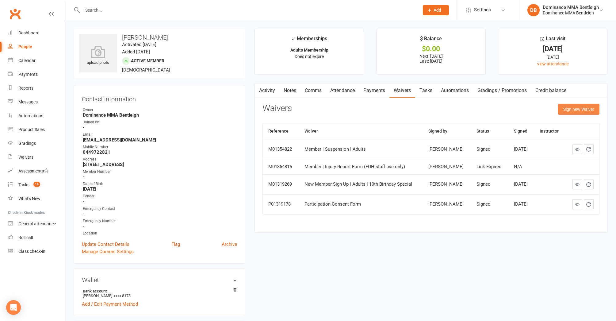
click at [578, 113] on button "Sign new Waiver" at bounding box center [578, 109] width 41 height 11
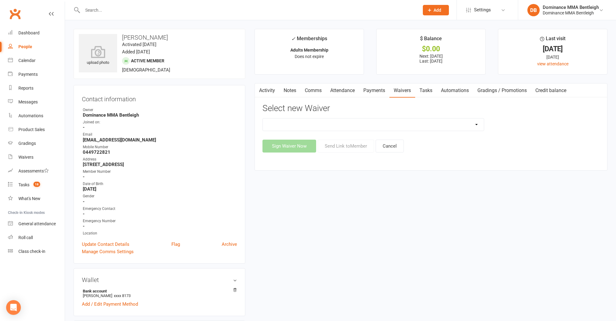
select select "7799"
click at [351, 148] on button "Send Link to Member" at bounding box center [345, 145] width 56 height 13
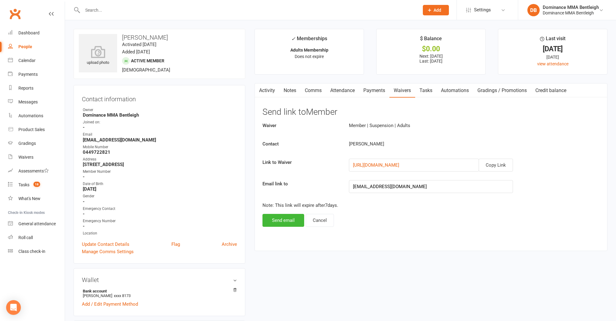
drag, startPoint x: 493, startPoint y: 164, endPoint x: 458, endPoint y: 181, distance: 39.1
click at [493, 164] on button "Copy Link" at bounding box center [495, 164] width 34 height 13
click at [287, 218] on button "Send email" at bounding box center [283, 220] width 42 height 13
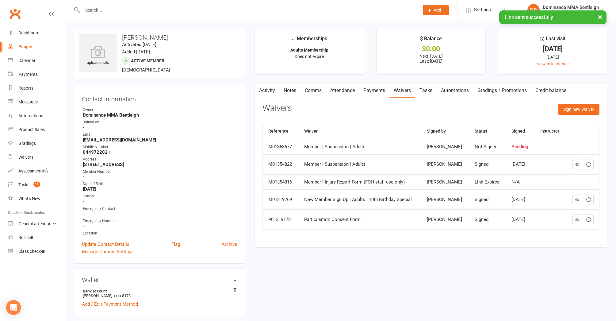
click at [309, 89] on link "Comms" at bounding box center [312, 90] width 25 height 14
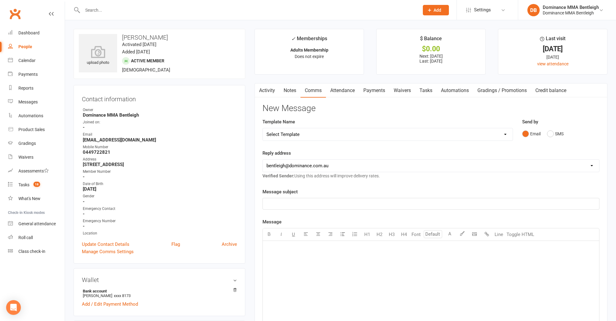
click at [432, 126] on div "Template Name Select Template [Email] MARKETING | 10TH BIRTHDAY SPECIAL | CANCE…" at bounding box center [387, 129] width 250 height 23
select select "9"
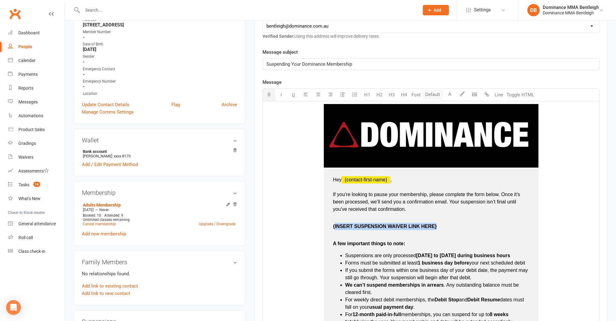
scroll to position [138, 0]
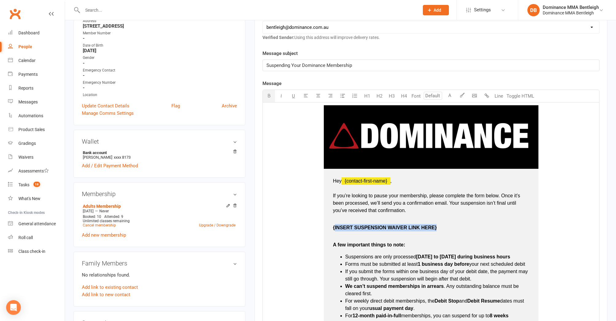
drag, startPoint x: 439, startPoint y: 228, endPoint x: 335, endPoint y: 224, distance: 104.0
click at [335, 224] on p "{INSERT SUSPENSION WAIVER LINK HERE}" at bounding box center [431, 231] width 196 height 15
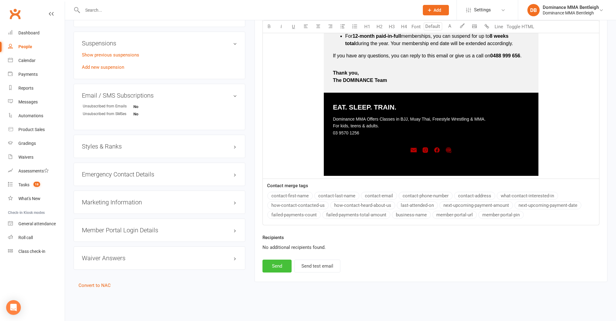
click at [280, 261] on button "Send" at bounding box center [276, 265] width 29 height 13
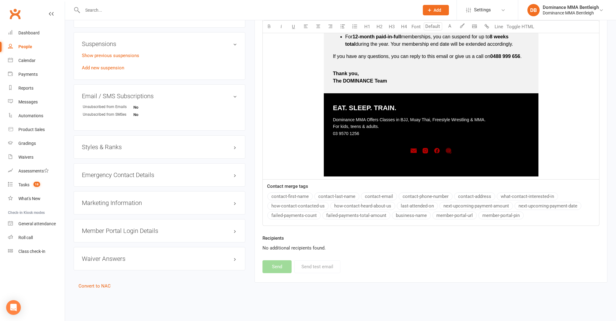
scroll to position [416, 0]
select select
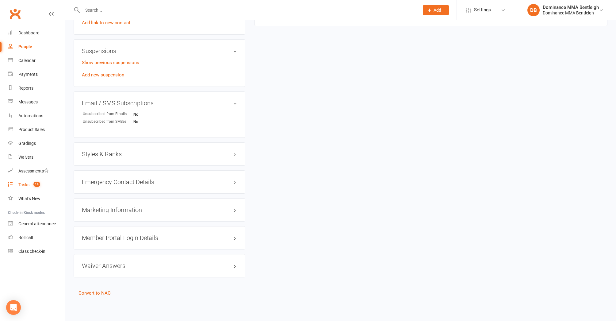
click at [24, 184] on div "Tasks" at bounding box center [23, 184] width 11 height 5
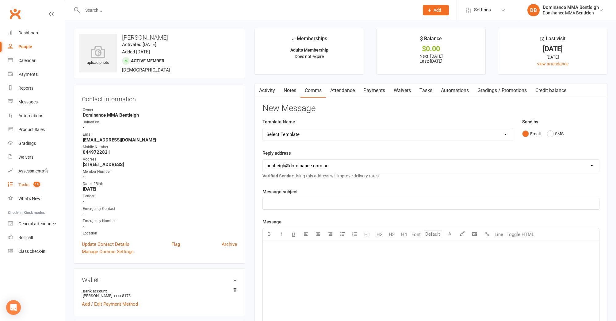
click at [24, 184] on div "Tasks" at bounding box center [23, 184] width 11 height 5
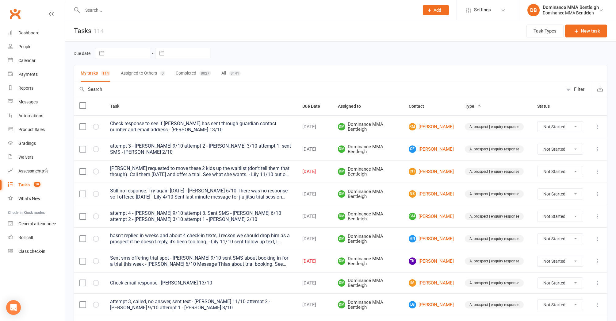
click at [25, 184] on div "Tasks" at bounding box center [23, 184] width 11 height 5
click at [429, 124] on link "RM [PERSON_NAME]" at bounding box center [430, 126] width 45 height 7
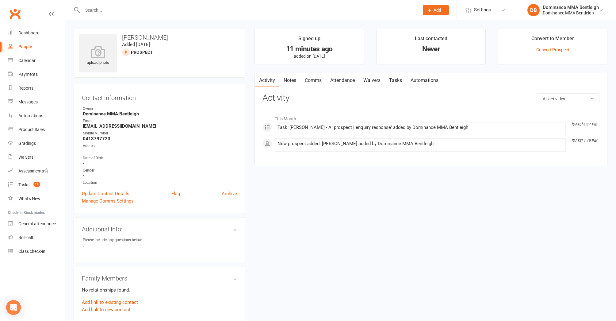
click at [396, 81] on link "Tasks" at bounding box center [395, 80] width 21 height 14
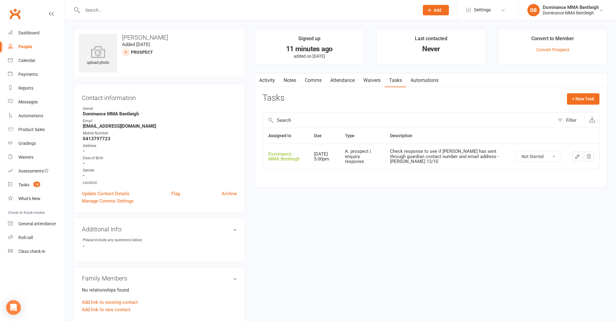
click at [575, 154] on icon "button" at bounding box center [577, 157] width 6 height 6
select select "24839"
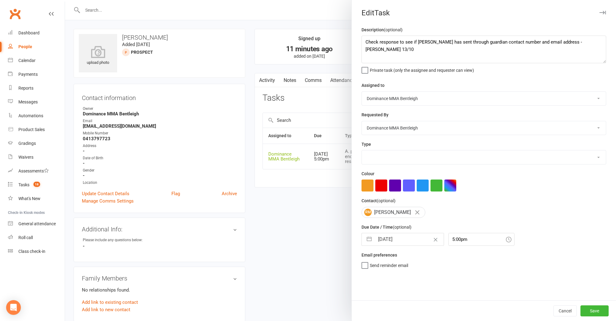
select select "13651"
click at [363, 39] on textarea "Check response to see if [PERSON_NAME] has sent through guardian contact number…" at bounding box center [483, 50] width 245 height 28
type textarea "Check response to see if [PERSON_NAME] has sent through guardian contact number…"
click at [590, 312] on button "Save" at bounding box center [594, 310] width 28 height 11
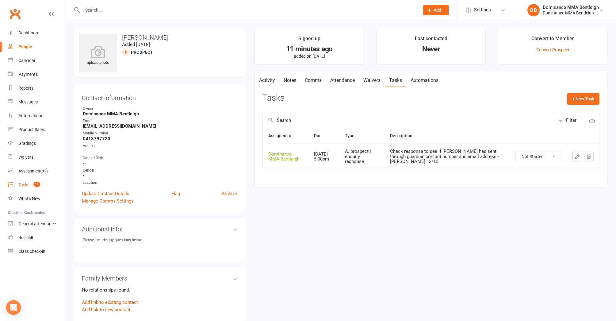
drag, startPoint x: 21, startPoint y: 178, endPoint x: 23, endPoint y: 182, distance: 4.8
click at [22, 182] on link "Tasks 18" at bounding box center [36, 185] width 57 height 14
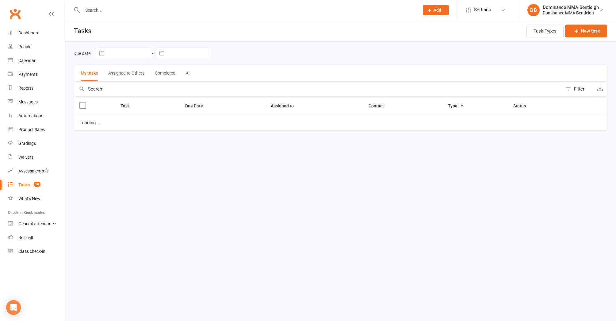
click at [23, 182] on div "Tasks" at bounding box center [23, 184] width 11 height 5
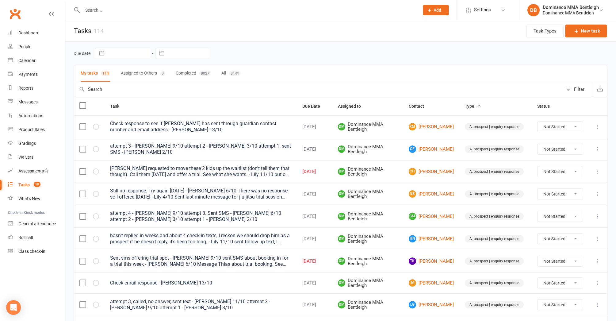
select select "8"
select select "2025"
select select "9"
select select "2025"
select select "10"
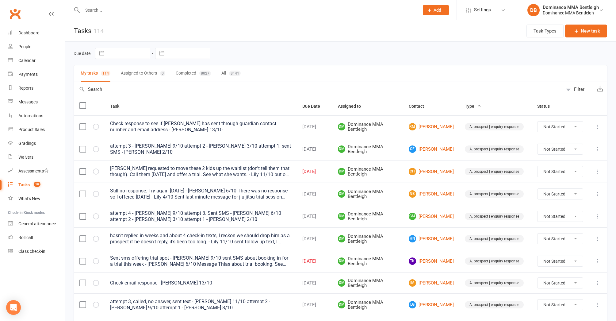
select select "2025"
click at [192, 54] on input "text" at bounding box center [188, 53] width 43 height 10
click at [178, 123] on td "13" at bounding box center [180, 124] width 12 height 12
type input "[DATE]"
select select "started"
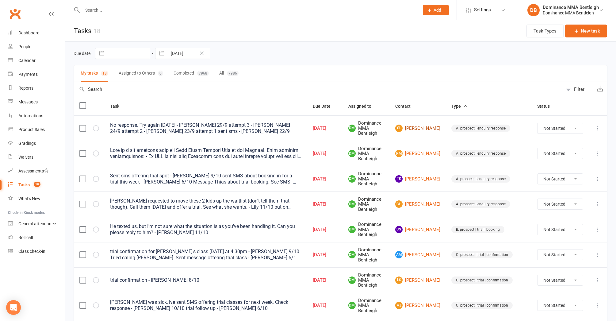
click at [424, 126] on link "[PERSON_NAME]" at bounding box center [417, 127] width 45 height 7
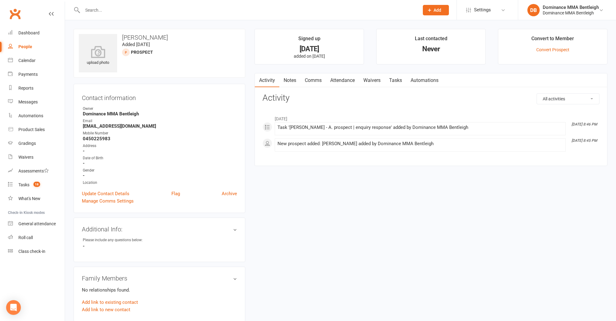
click at [290, 84] on link "Notes" at bounding box center [289, 80] width 21 height 14
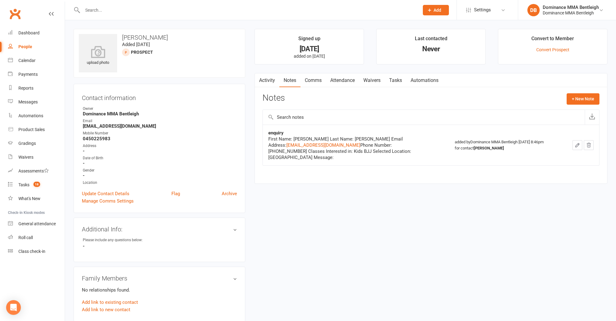
click at [399, 78] on link "Tasks" at bounding box center [395, 80] width 21 height 14
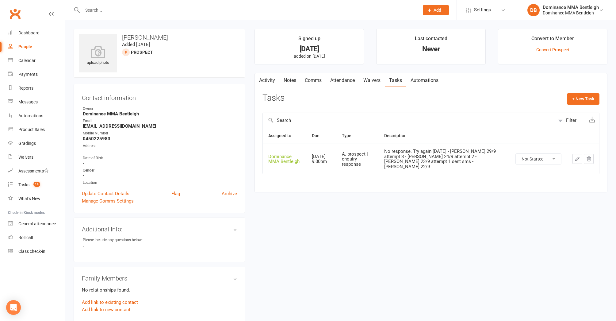
click at [265, 81] on link "Activity" at bounding box center [267, 80] width 25 height 14
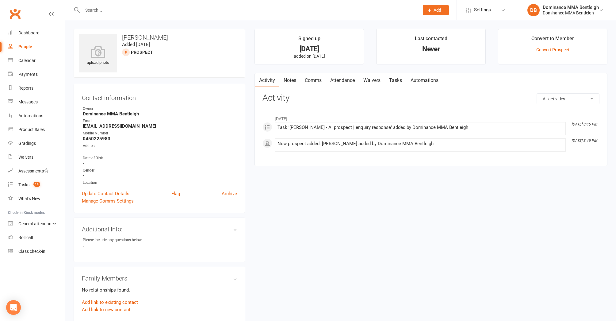
click at [394, 83] on link "Tasks" at bounding box center [395, 80] width 21 height 14
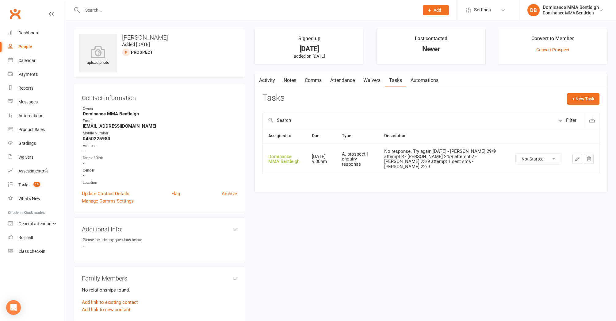
click at [268, 80] on link "Activity" at bounding box center [267, 80] width 25 height 14
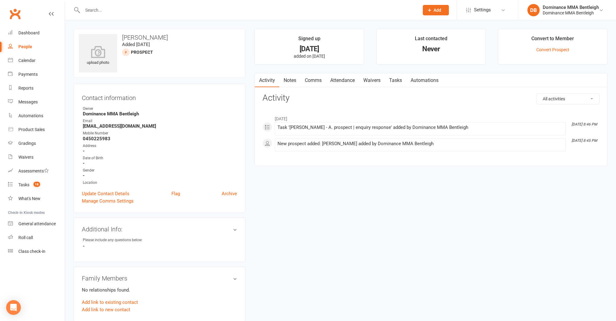
click at [299, 77] on link "Notes" at bounding box center [289, 80] width 21 height 14
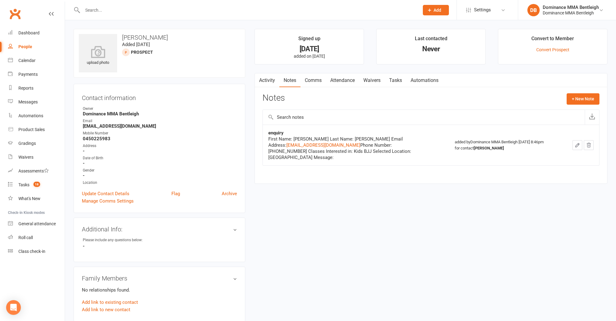
click at [404, 77] on link "Tasks" at bounding box center [395, 80] width 21 height 14
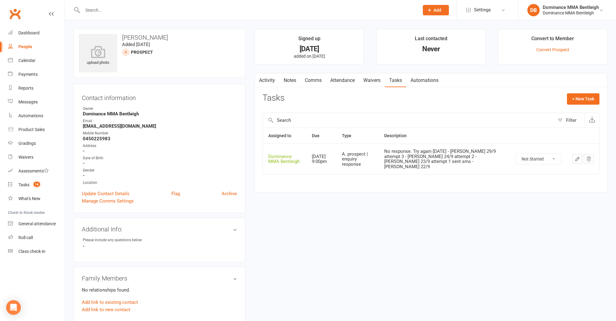
click at [574, 155] on button "button" at bounding box center [577, 159] width 10 height 10
select select "24839"
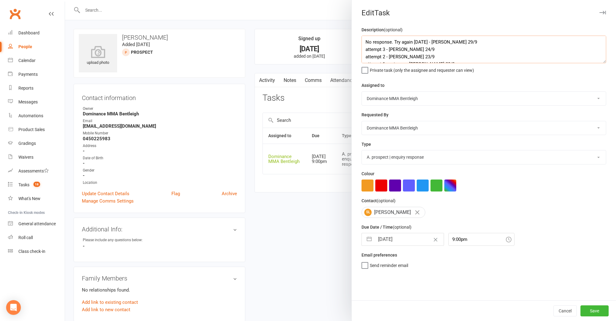
click at [363, 40] on textarea "No response. Try again [DATE] - [PERSON_NAME] 29/9 attempt 3 - [PERSON_NAME] 24…" at bounding box center [483, 50] width 245 height 28
click at [369, 41] on textarea "No response. Try again [DATE] - [PERSON_NAME] 29/9 attempt 3 - [PERSON_NAME] 24…" at bounding box center [483, 50] width 245 height 28
type textarea "Attempted call - [PERSON_NAME] 13/10 No response. Try again [DATE] - [PERSON_NA…"
click at [408, 234] on input "[DATE]" at bounding box center [408, 239] width 69 height 12
select select "8"
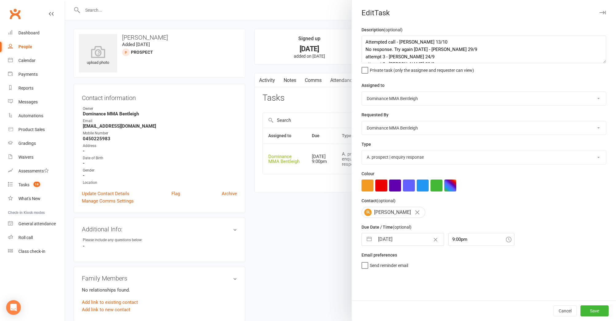
select select "2025"
select select "9"
select select "2025"
select select "10"
select select "2025"
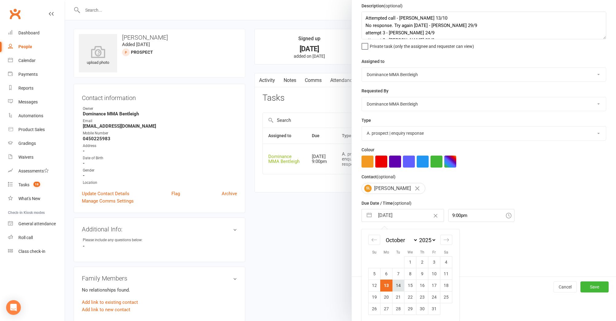
scroll to position [24, 0]
click at [397, 284] on td "14" at bounding box center [398, 285] width 12 height 12
type input "[DATE]"
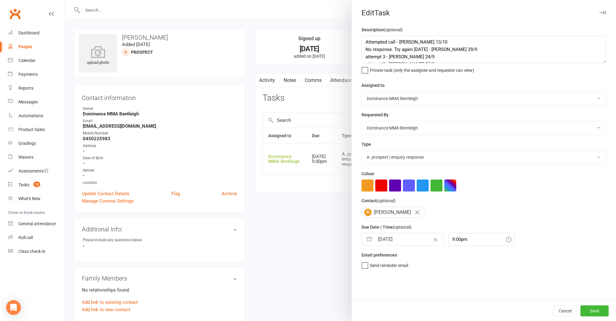
drag, startPoint x: 590, startPoint y: 306, endPoint x: 585, endPoint y: 305, distance: 5.2
click at [590, 306] on button "Save" at bounding box center [594, 310] width 28 height 11
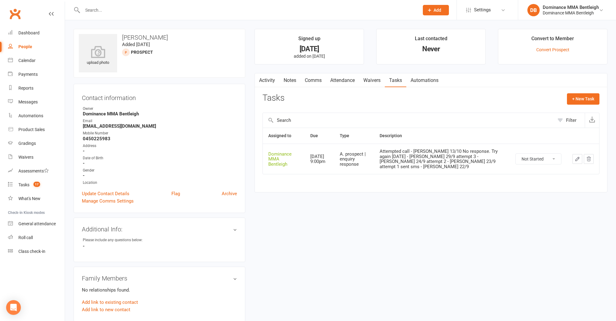
click at [433, 12] on span "Add" at bounding box center [437, 10] width 8 height 5
click at [422, 23] on link "Prospect" at bounding box center [429, 27] width 55 height 14
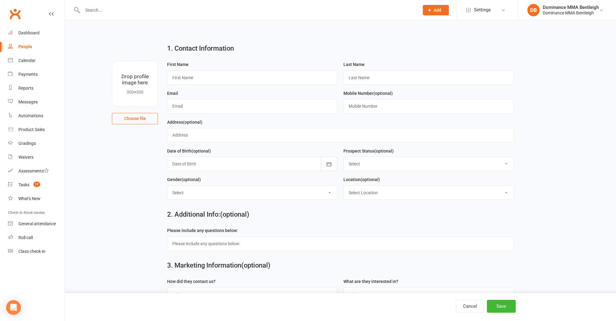
drag, startPoint x: 475, startPoint y: 308, endPoint x: 470, endPoint y: 306, distance: 4.8
click at [474, 308] on button "Cancel" at bounding box center [470, 305] width 28 height 13
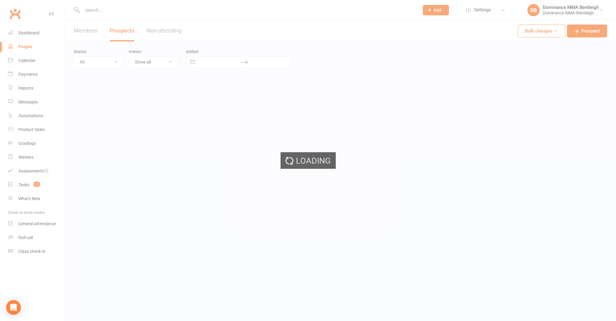
select select "100"
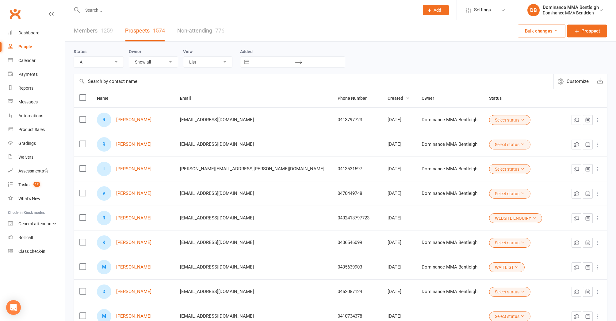
click at [99, 15] on div at bounding box center [244, 10] width 341 height 20
click at [112, 10] on input "text" at bounding box center [248, 10] width 334 height 9
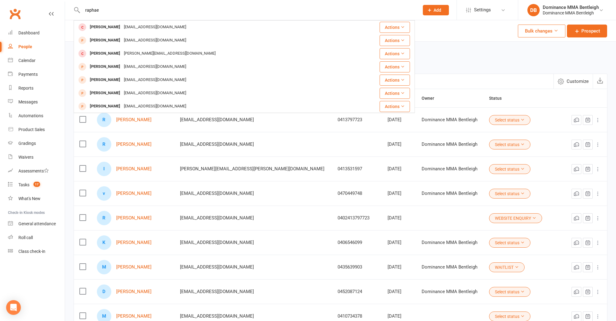
type input "raphae"
drag, startPoint x: 112, startPoint y: 10, endPoint x: 141, endPoint y: 67, distance: 63.9
click at [141, 67] on div "[EMAIL_ADDRESS][DOMAIN_NAME]" at bounding box center [155, 66] width 66 height 9
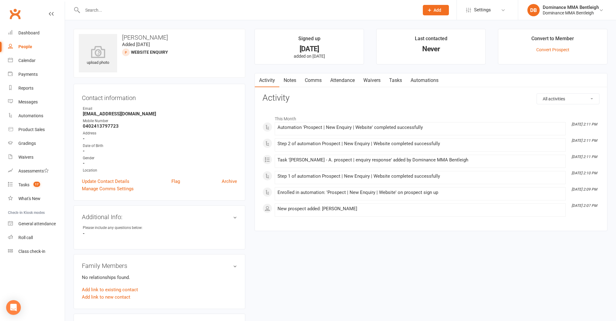
click at [394, 81] on link "Tasks" at bounding box center [395, 80] width 21 height 14
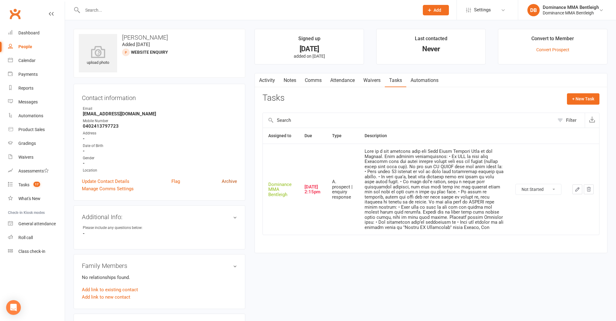
click at [230, 182] on link "Archive" at bounding box center [229, 180] width 15 height 7
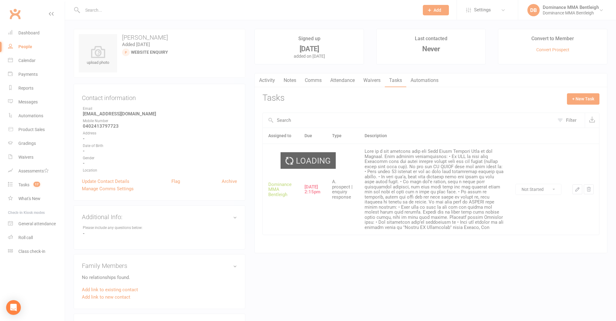
select select "100"
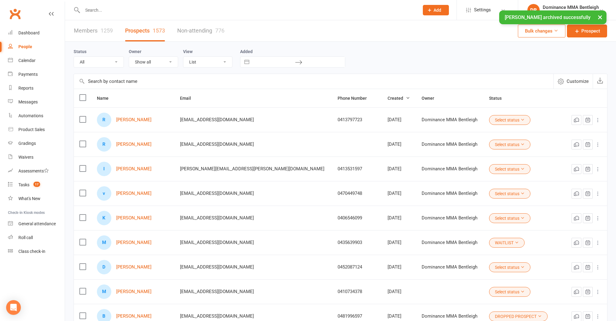
click at [121, 9] on input "text" at bounding box center [248, 10] width 334 height 9
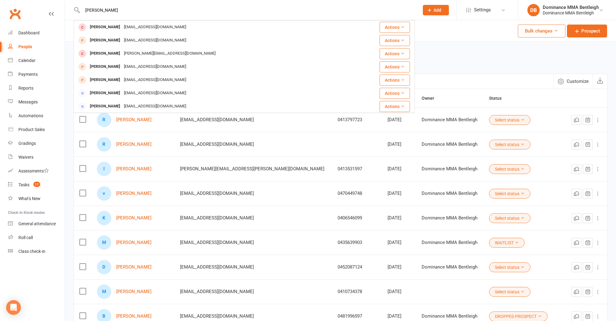
type input "[PERSON_NAME]"
drag, startPoint x: 121, startPoint y: 9, endPoint x: 130, endPoint y: 65, distance: 56.2
click at [130, 65] on div "[EMAIL_ADDRESS][DOMAIN_NAME]" at bounding box center [155, 66] width 66 height 9
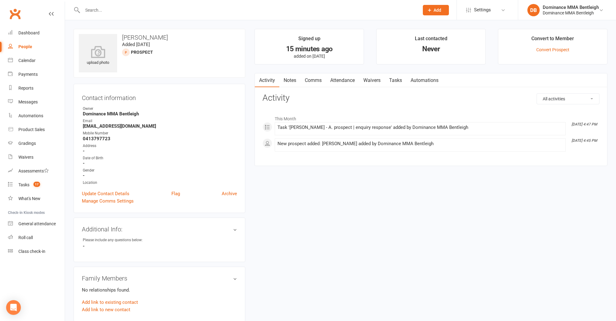
click at [394, 80] on link "Tasks" at bounding box center [395, 80] width 21 height 14
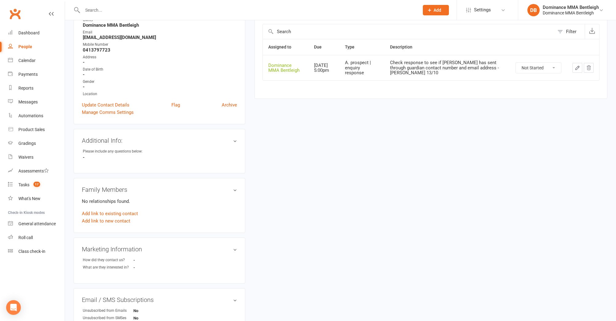
scroll to position [106, 0]
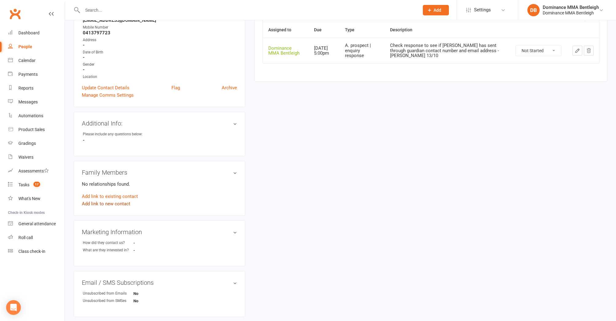
click at [124, 202] on link "Add link to new contact" at bounding box center [106, 203] width 48 height 7
click at [127, 196] on button "Member" at bounding box center [112, 196] width 39 height 9
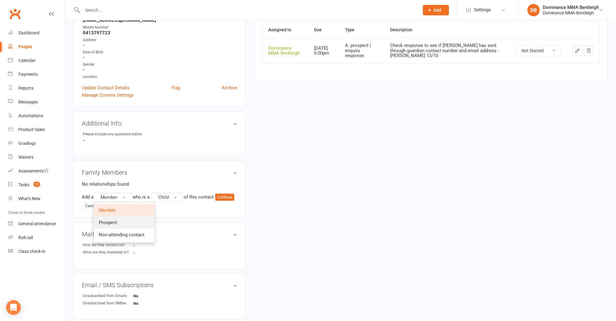
drag, startPoint x: 125, startPoint y: 220, endPoint x: 122, endPoint y: 219, distance: 3.1
click at [125, 220] on link "Prospect" at bounding box center [124, 222] width 61 height 12
click at [178, 197] on span "button" at bounding box center [177, 197] width 2 height 1
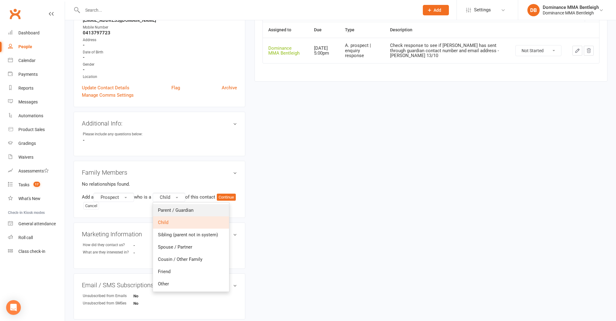
click at [189, 213] on link "Parent / Guardian" at bounding box center [191, 210] width 76 height 12
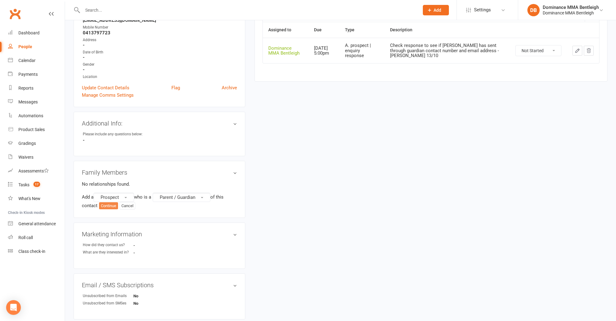
click at [109, 207] on button "Continue" at bounding box center [108, 205] width 19 height 7
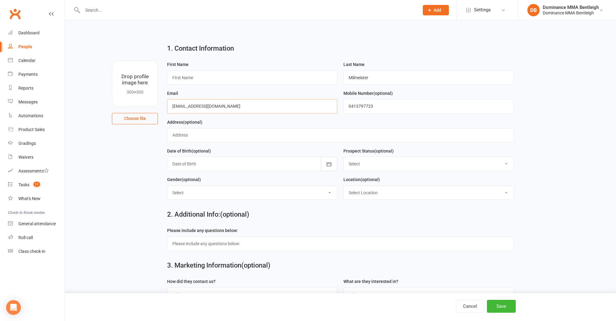
drag, startPoint x: 244, startPoint y: 104, endPoint x: 143, endPoint y: 106, distance: 100.2
paste input "[PERSON_NAME].milmeister"
type input "[PERSON_NAME][EMAIL_ADDRESS][DOMAIN_NAME]"
drag, startPoint x: 392, startPoint y: 106, endPoint x: 344, endPoint y: 109, distance: 48.2
drag, startPoint x: 382, startPoint y: 105, endPoint x: 345, endPoint y: 108, distance: 36.9
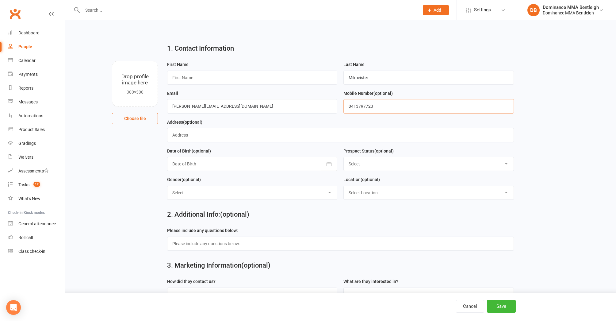
click at [345, 108] on input "0413797723" at bounding box center [428, 106] width 170 height 14
click at [213, 75] on input "text" at bounding box center [252, 77] width 170 height 14
type input "[PERSON_NAME]"
click at [509, 303] on button "Save" at bounding box center [501, 305] width 29 height 13
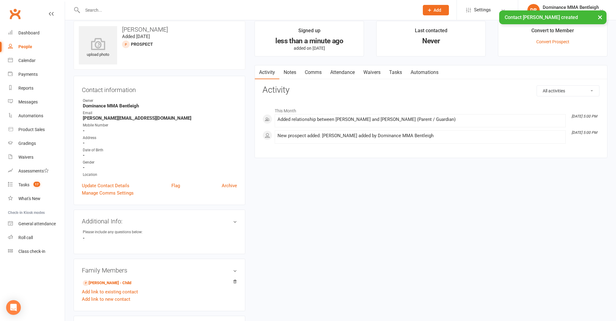
scroll to position [10, 0]
